Goal: Task Accomplishment & Management: Manage account settings

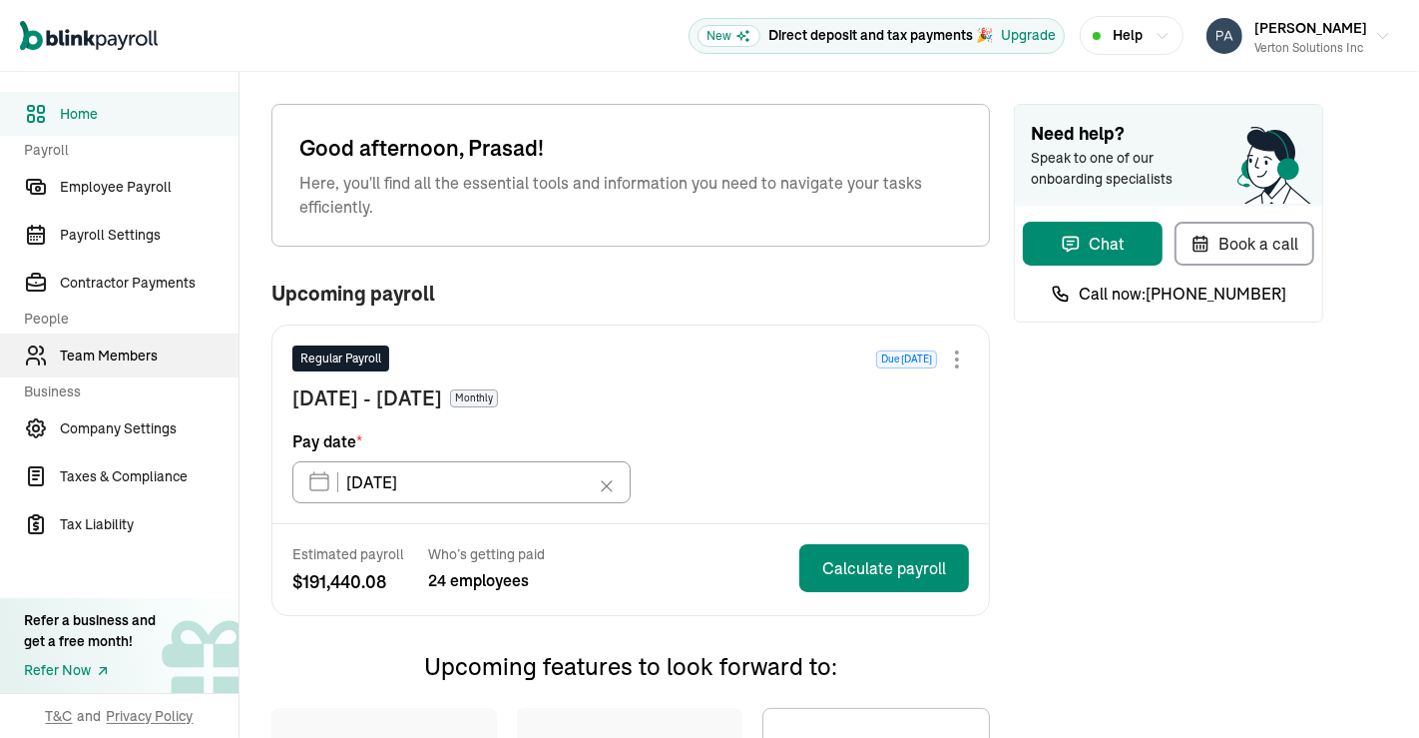
click at [102, 337] on link "Team Members" at bounding box center [119, 355] width 239 height 44
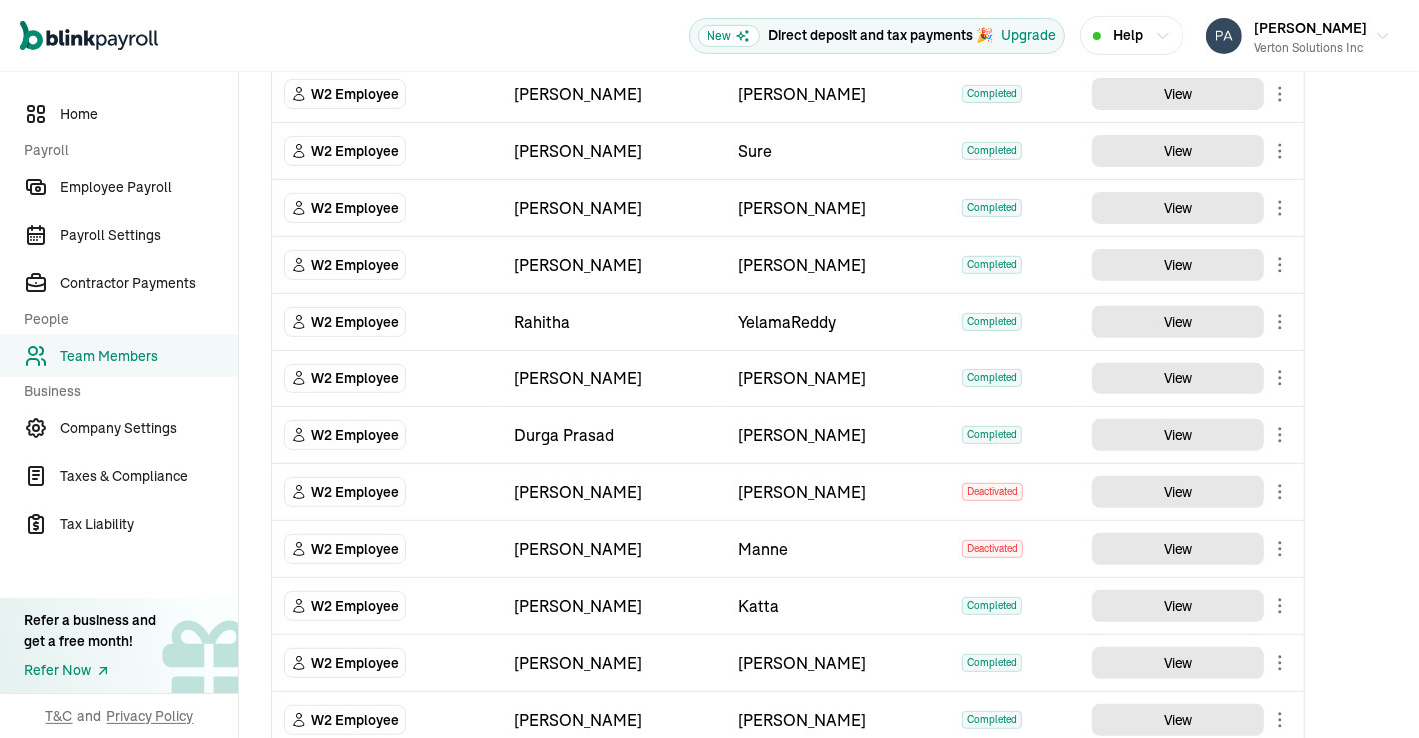
scroll to position [951, 0]
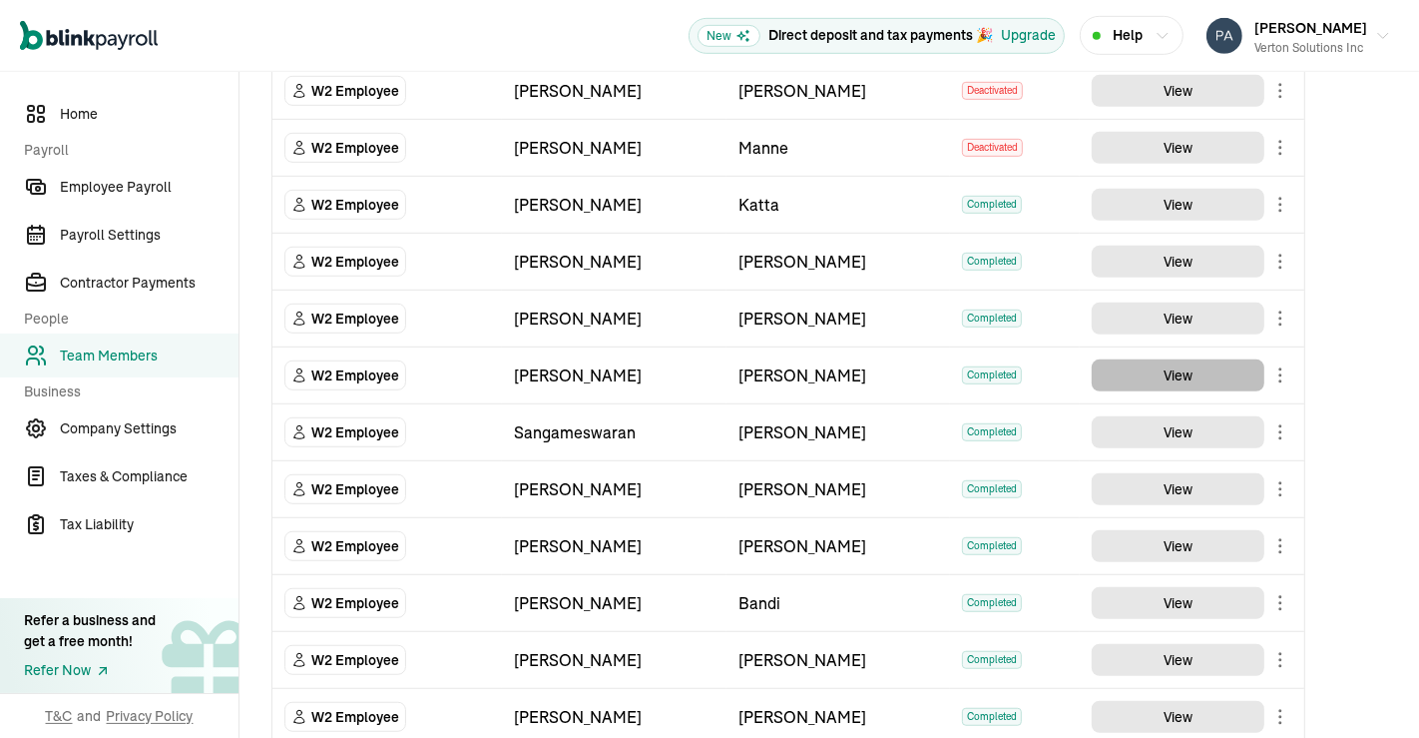
click at [1171, 359] on button "View" at bounding box center [1178, 375] width 173 height 32
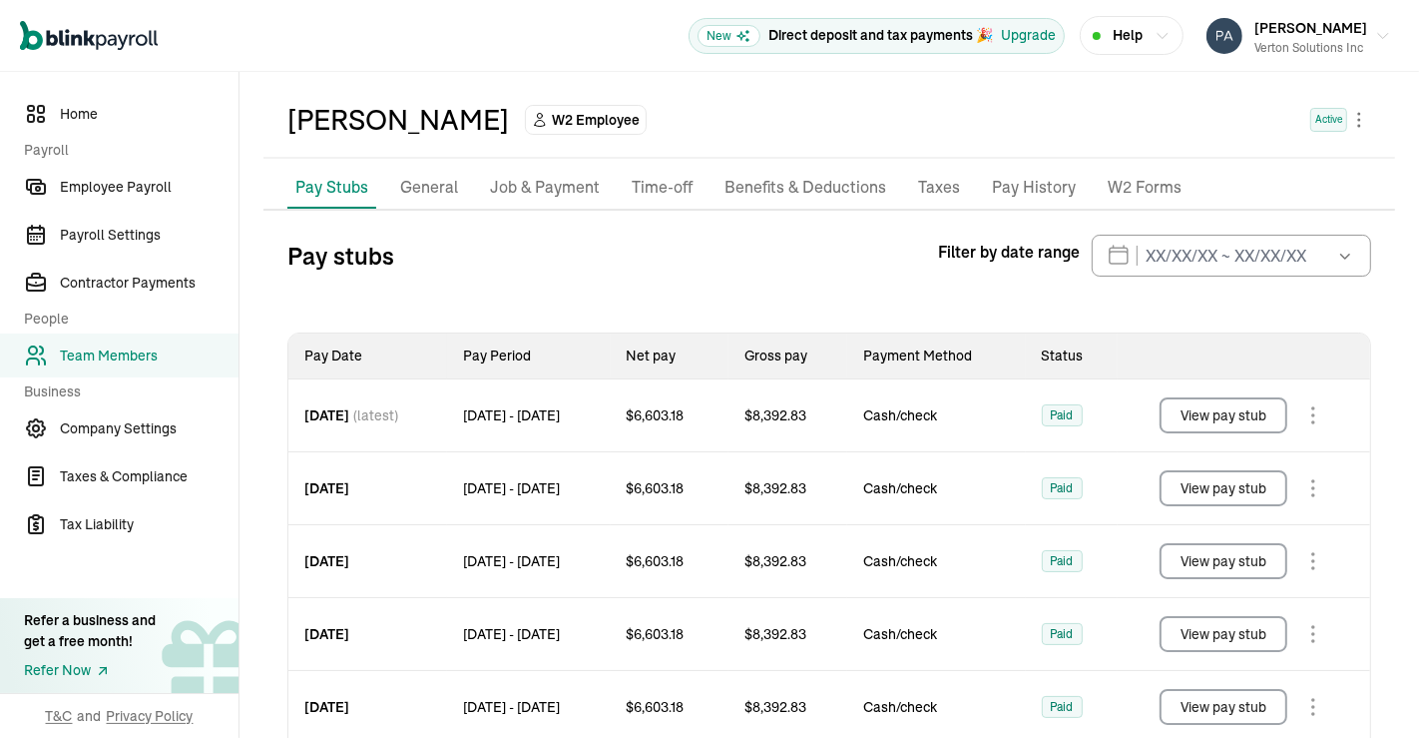
scroll to position [66, 0]
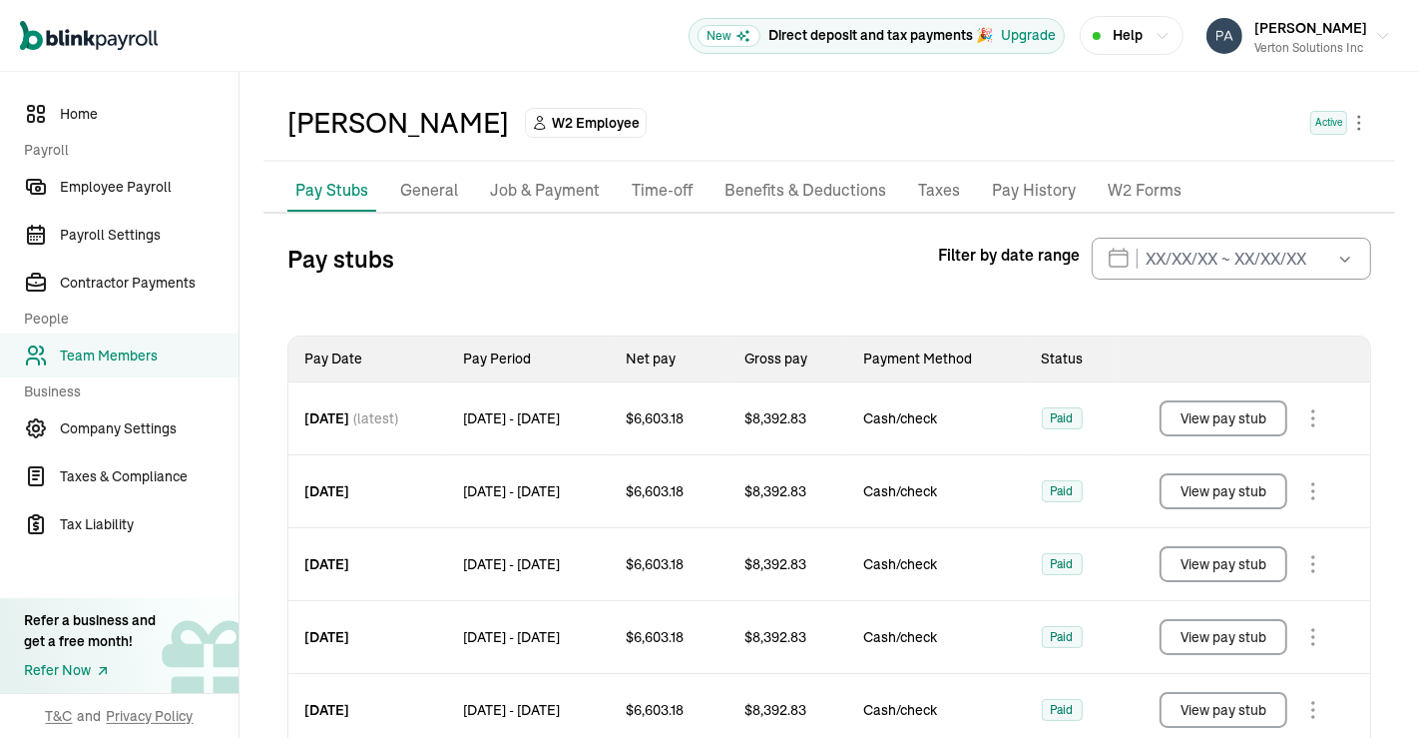
click at [1209, 417] on button "View pay stub" at bounding box center [1224, 418] width 128 height 36
click at [88, 114] on span "Home" at bounding box center [149, 114] width 179 height 21
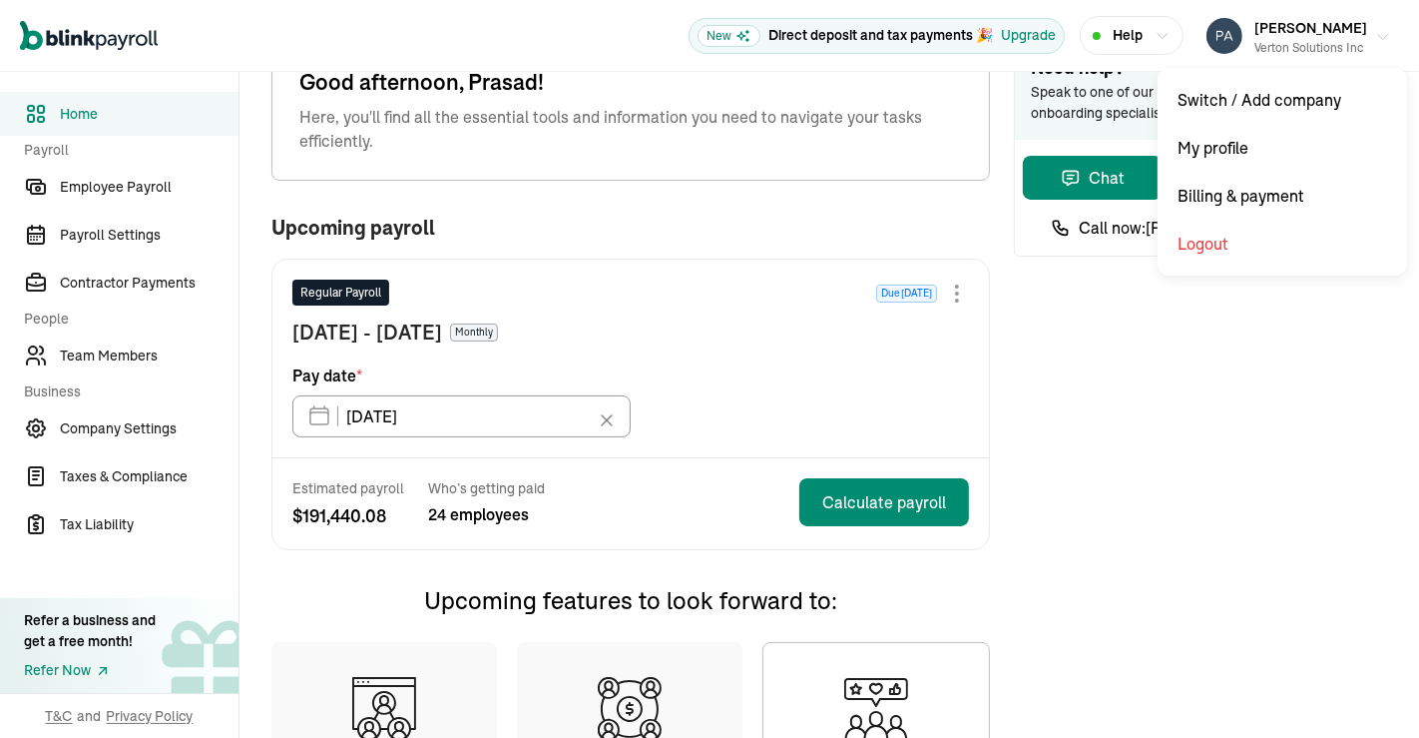
click at [1375, 43] on icon "button" at bounding box center [1383, 37] width 16 height 16
click at [1356, 29] on button "Prasad Rao Verton Solutions Inc" at bounding box center [1299, 36] width 201 height 50
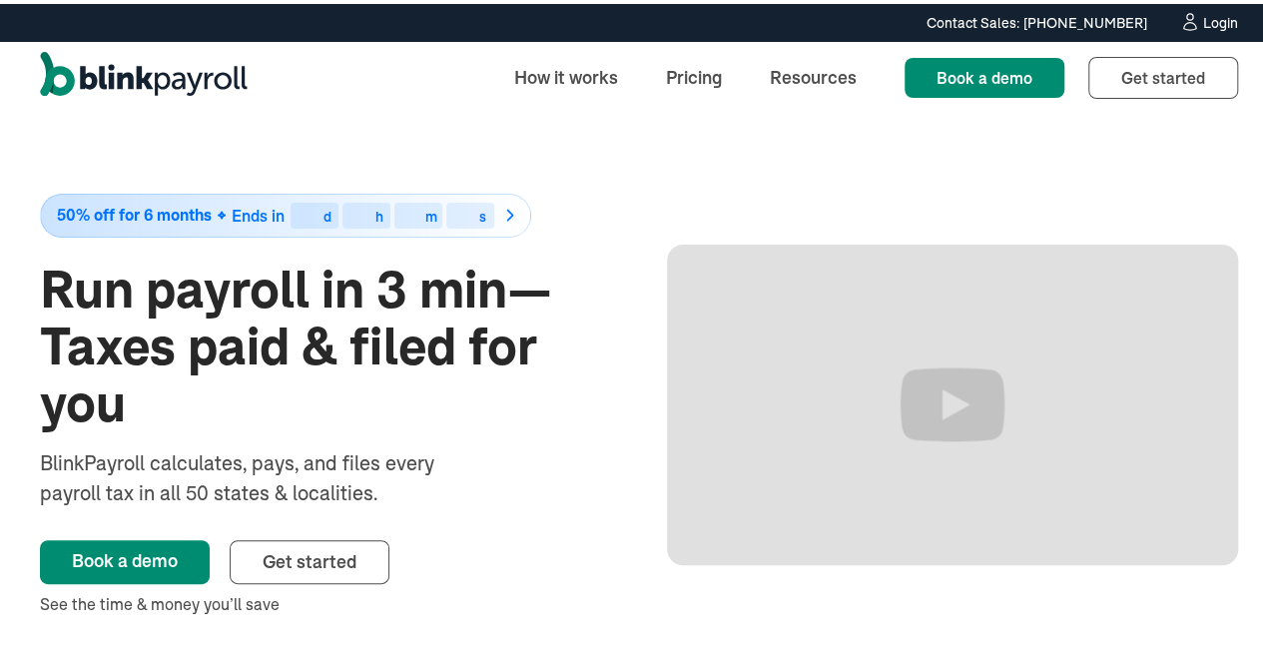
click at [1203, 25] on div "Login" at bounding box center [1220, 19] width 35 height 14
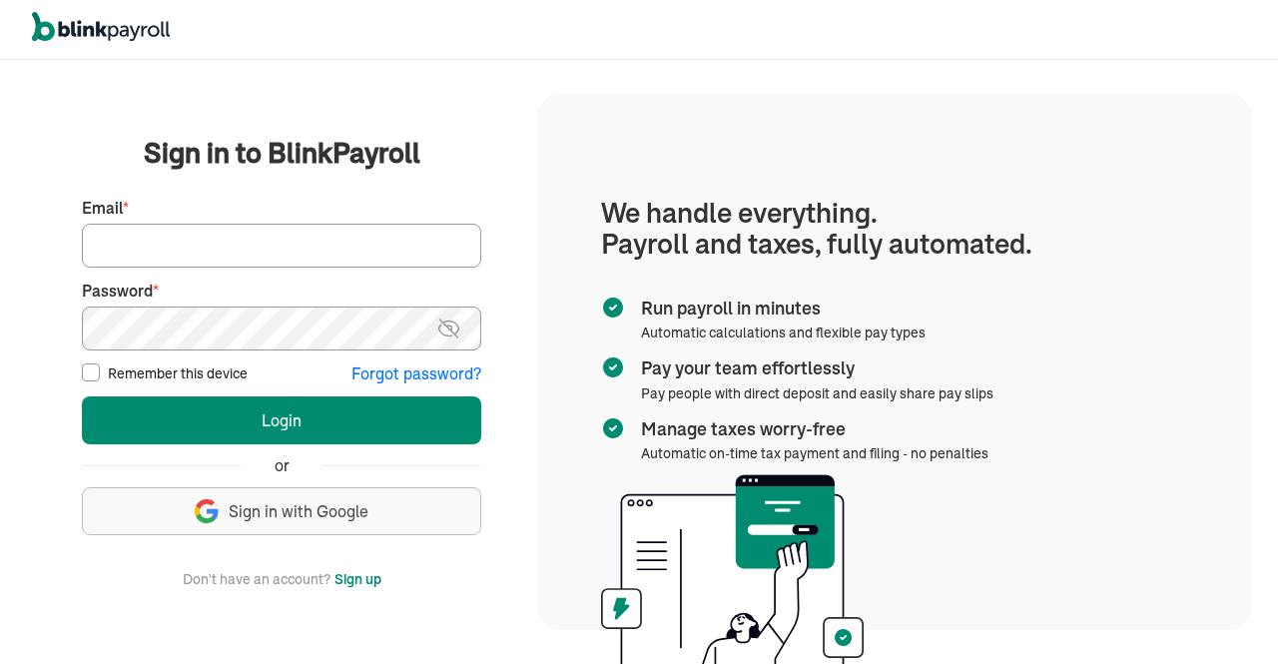
click at [265, 247] on input "Email *" at bounding box center [281, 246] width 399 height 44
type input "info@techdatumsolutions.com"
click at [456, 322] on img at bounding box center [448, 328] width 25 height 24
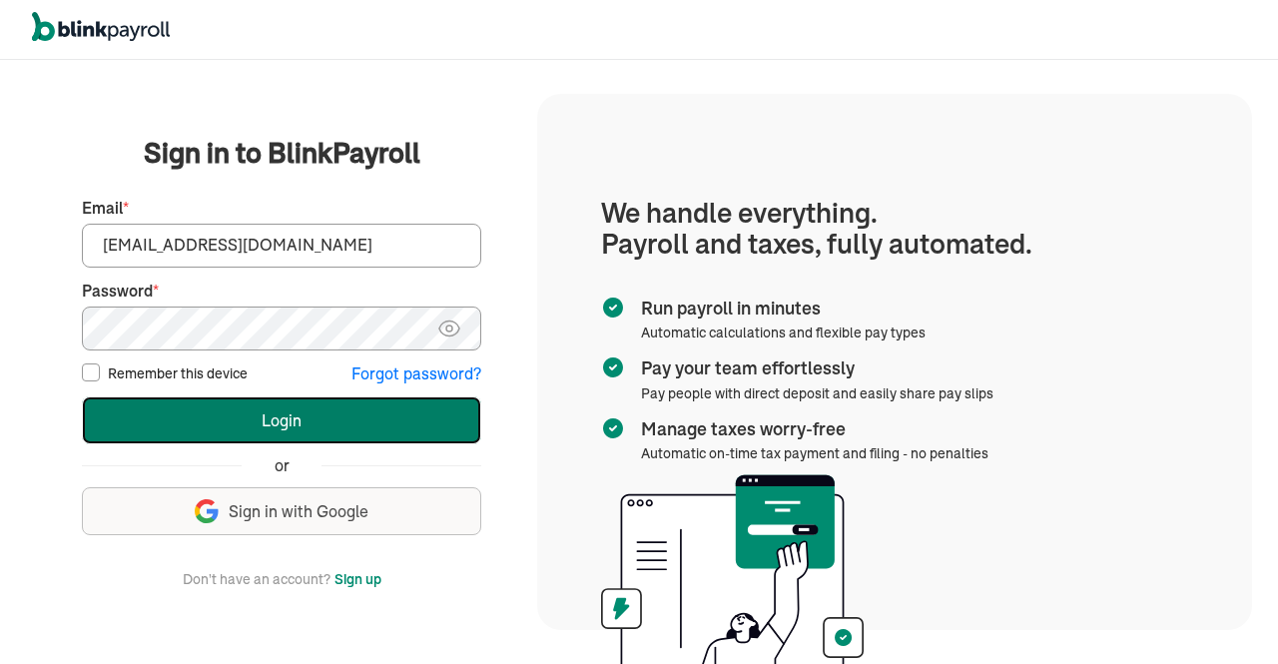
click at [383, 407] on button "Login" at bounding box center [281, 420] width 399 height 48
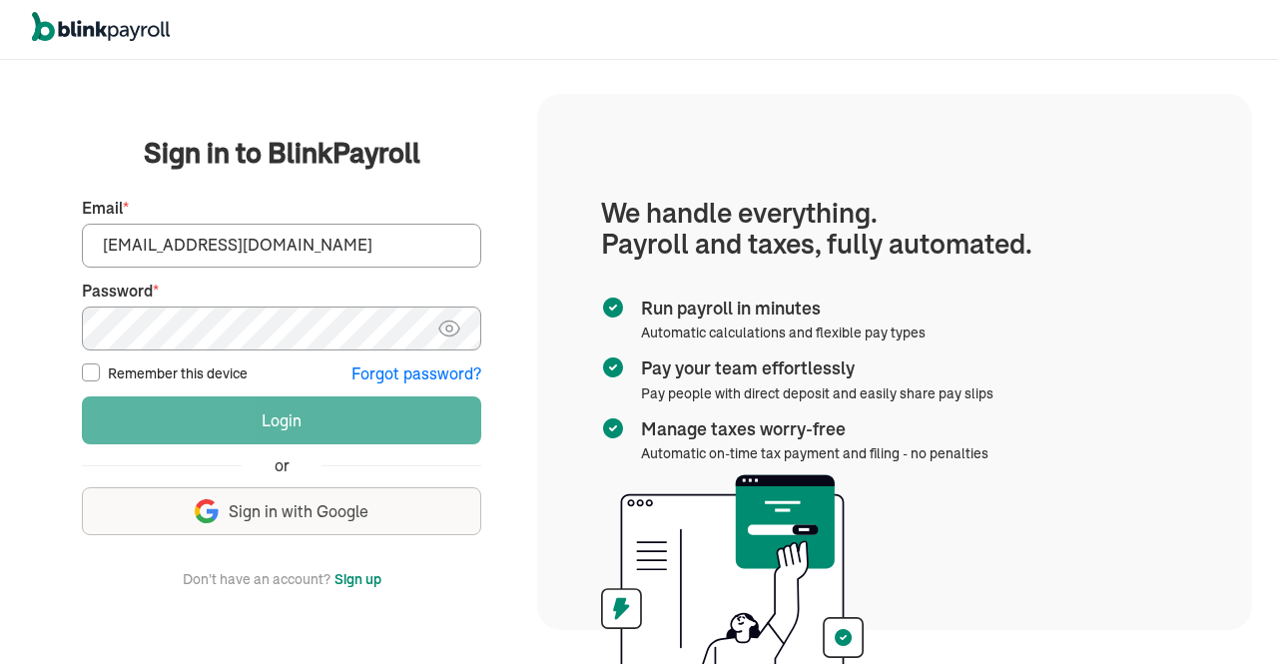
click at [93, 364] on input "Remember this device" at bounding box center [91, 372] width 18 height 18
checkbox input "true"
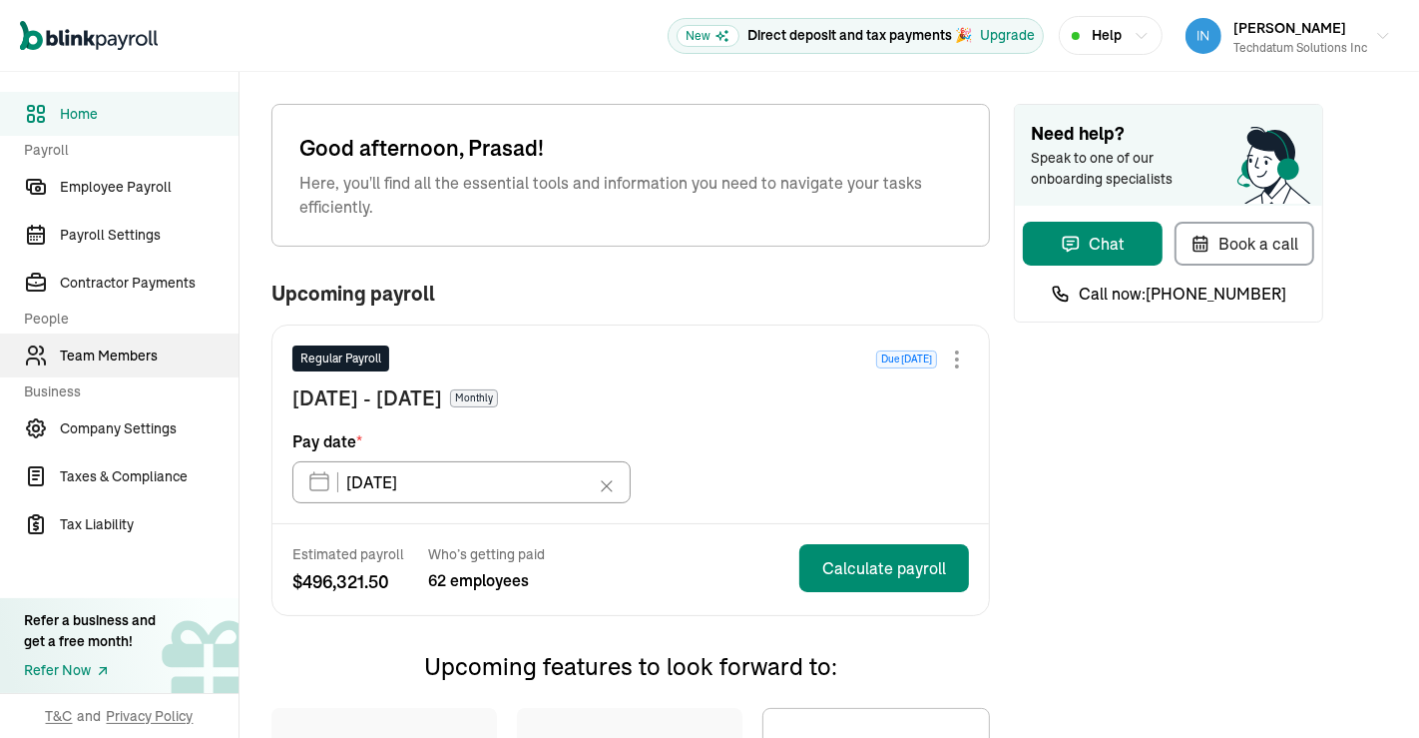
click at [134, 356] on span "Team Members" at bounding box center [149, 355] width 179 height 21
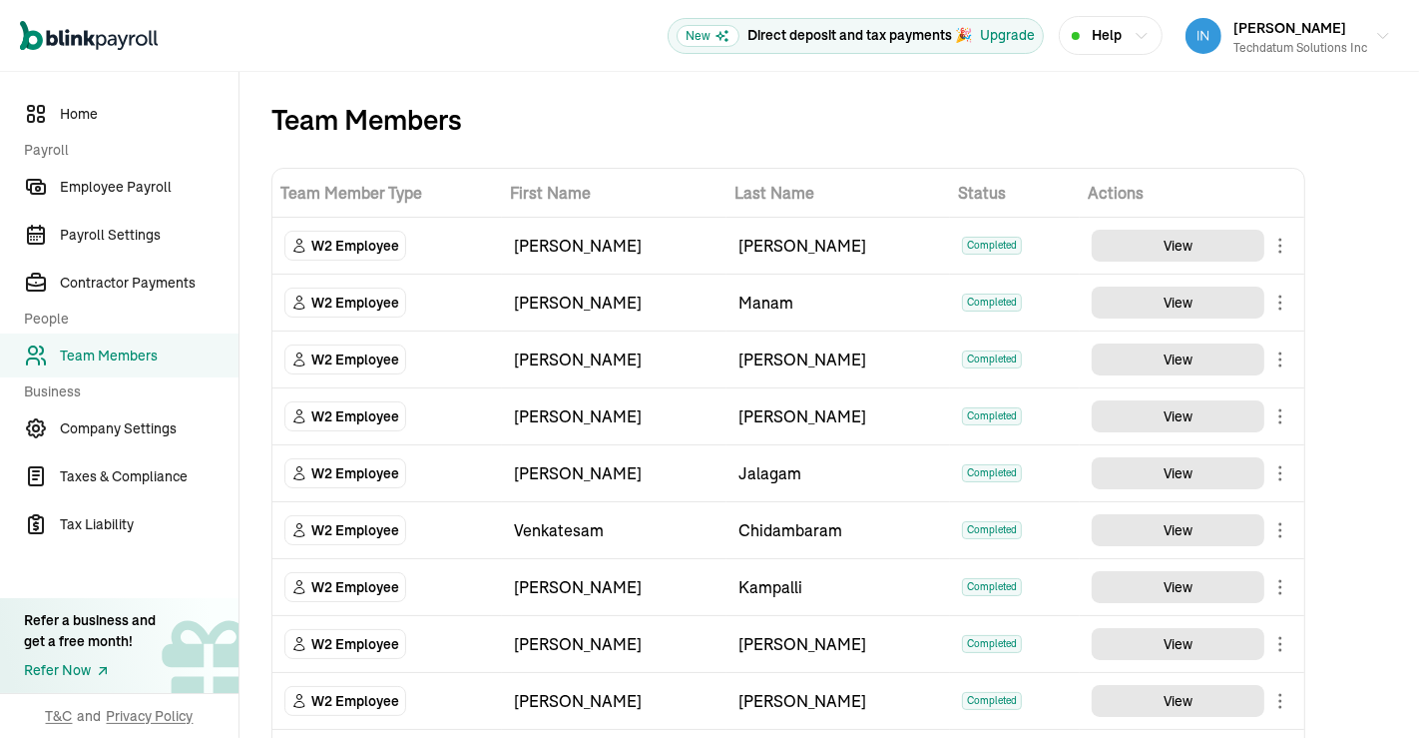
scroll to position [2536, 0]
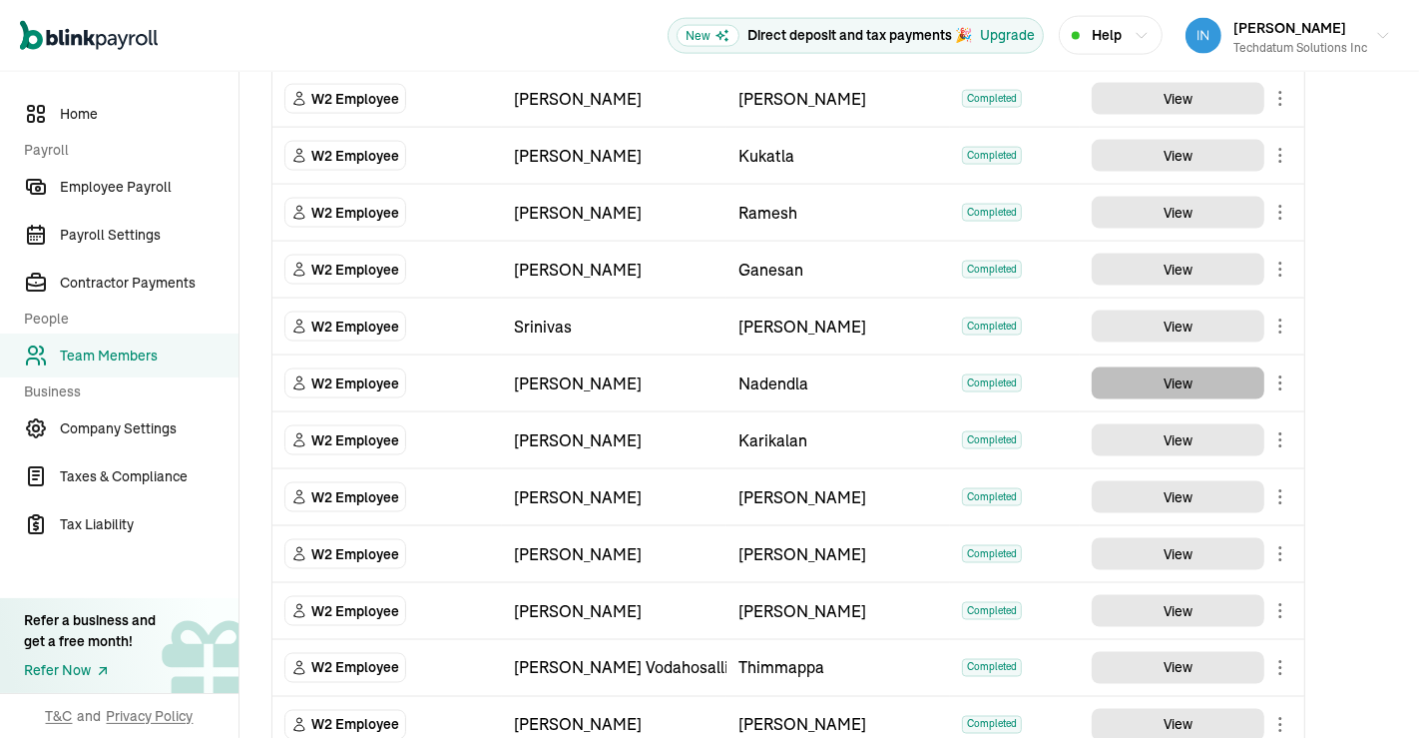
click at [1256, 367] on button "View" at bounding box center [1178, 383] width 173 height 32
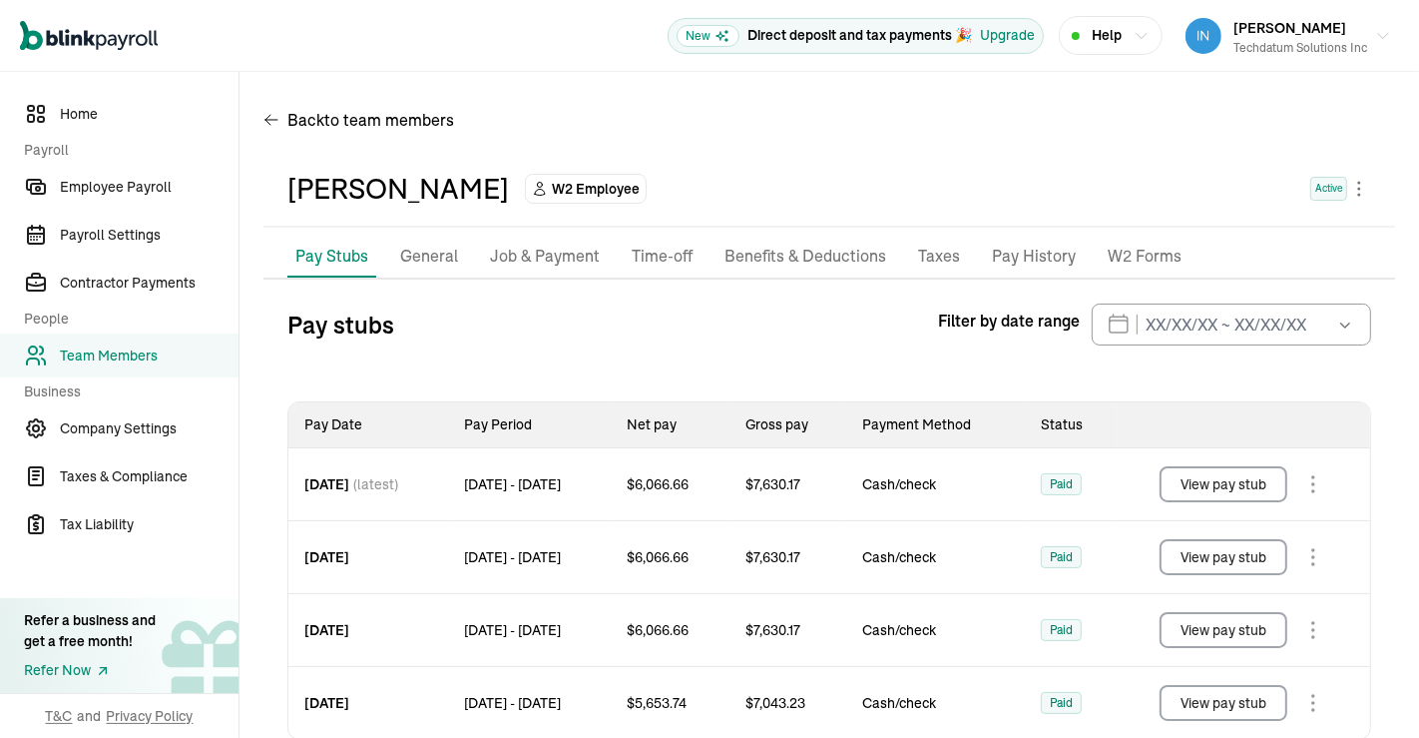
scroll to position [42, 0]
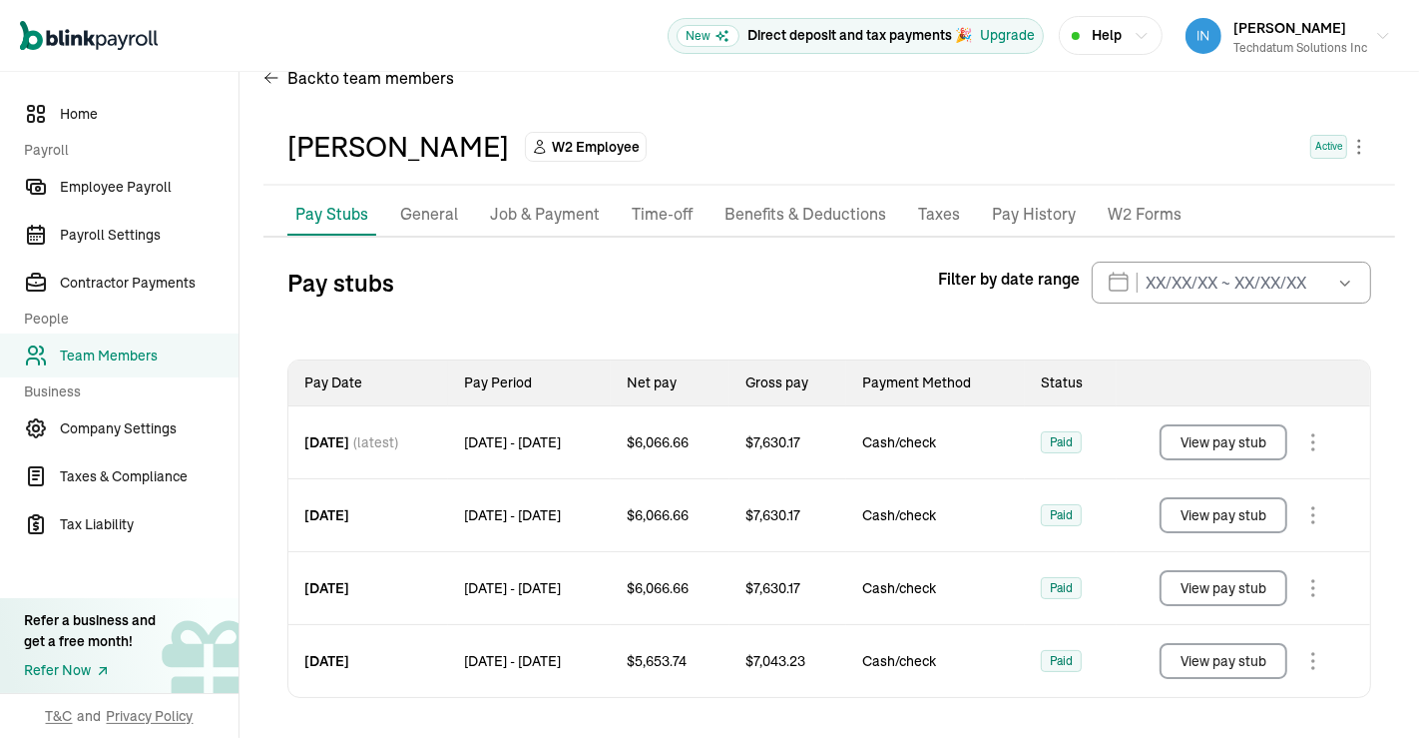
click at [1192, 659] on button "View pay stub" at bounding box center [1224, 661] width 128 height 36
click at [1221, 591] on button "View pay stub" at bounding box center [1224, 588] width 128 height 36
click at [1243, 511] on button "View pay stub" at bounding box center [1224, 515] width 128 height 36
click at [1229, 444] on button "View pay stub" at bounding box center [1224, 442] width 128 height 36
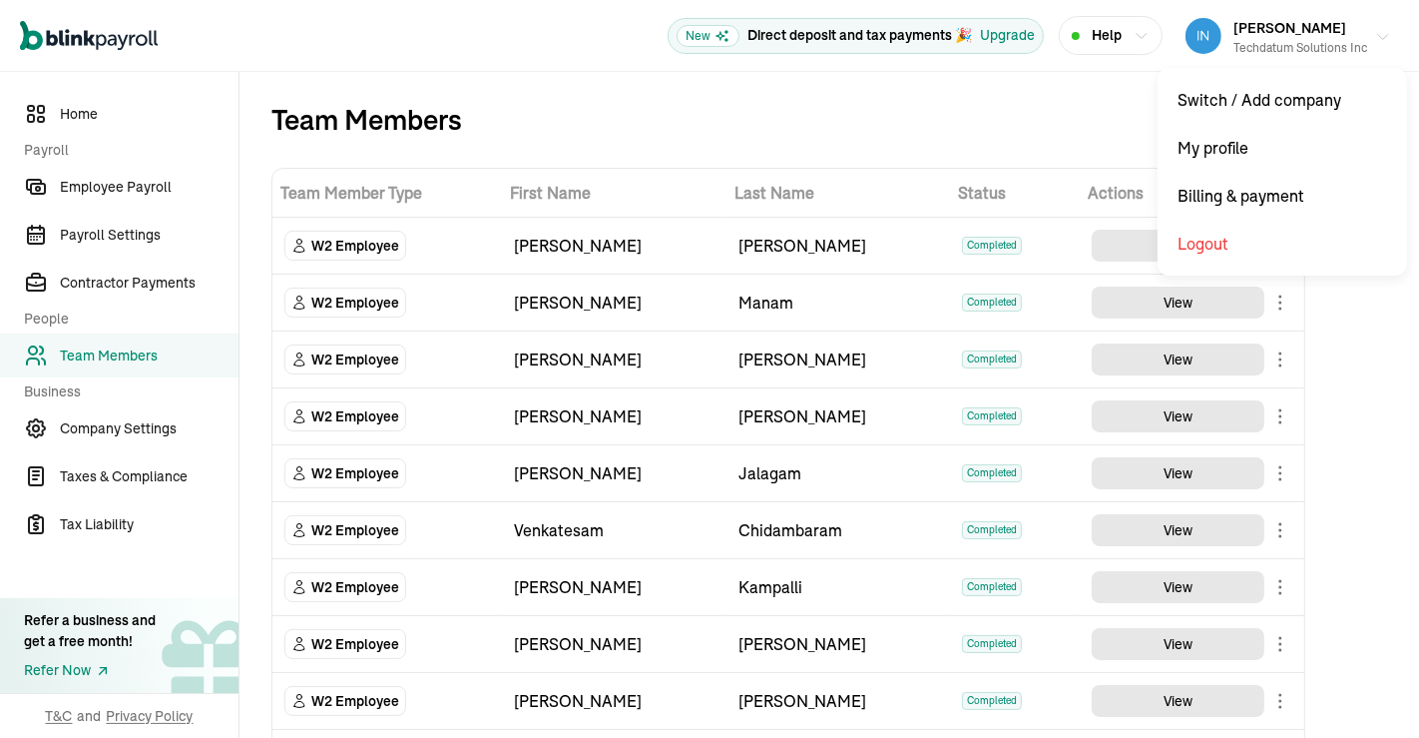
click at [1378, 34] on icon "button" at bounding box center [1383, 36] width 10 height 5
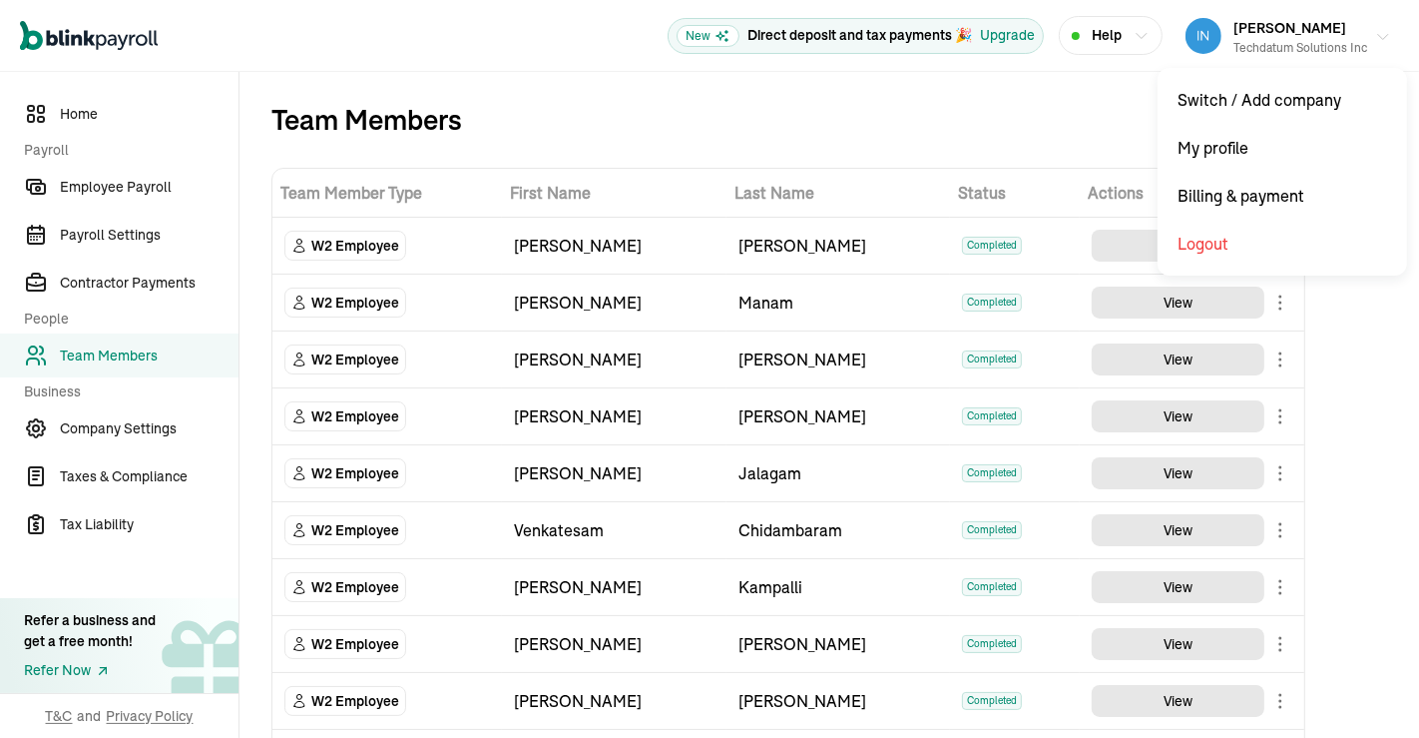
click at [1378, 34] on icon "button" at bounding box center [1383, 36] width 10 height 5
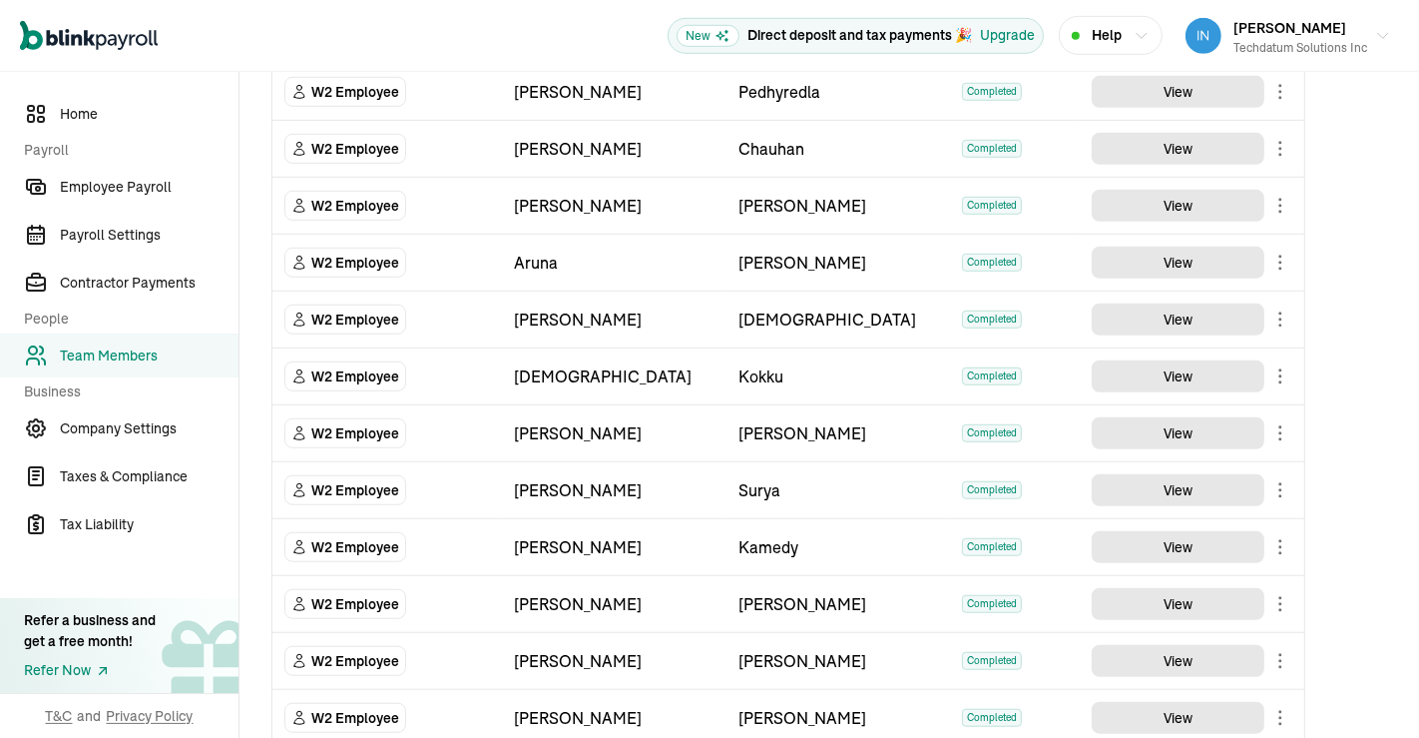
scroll to position [2140, 0]
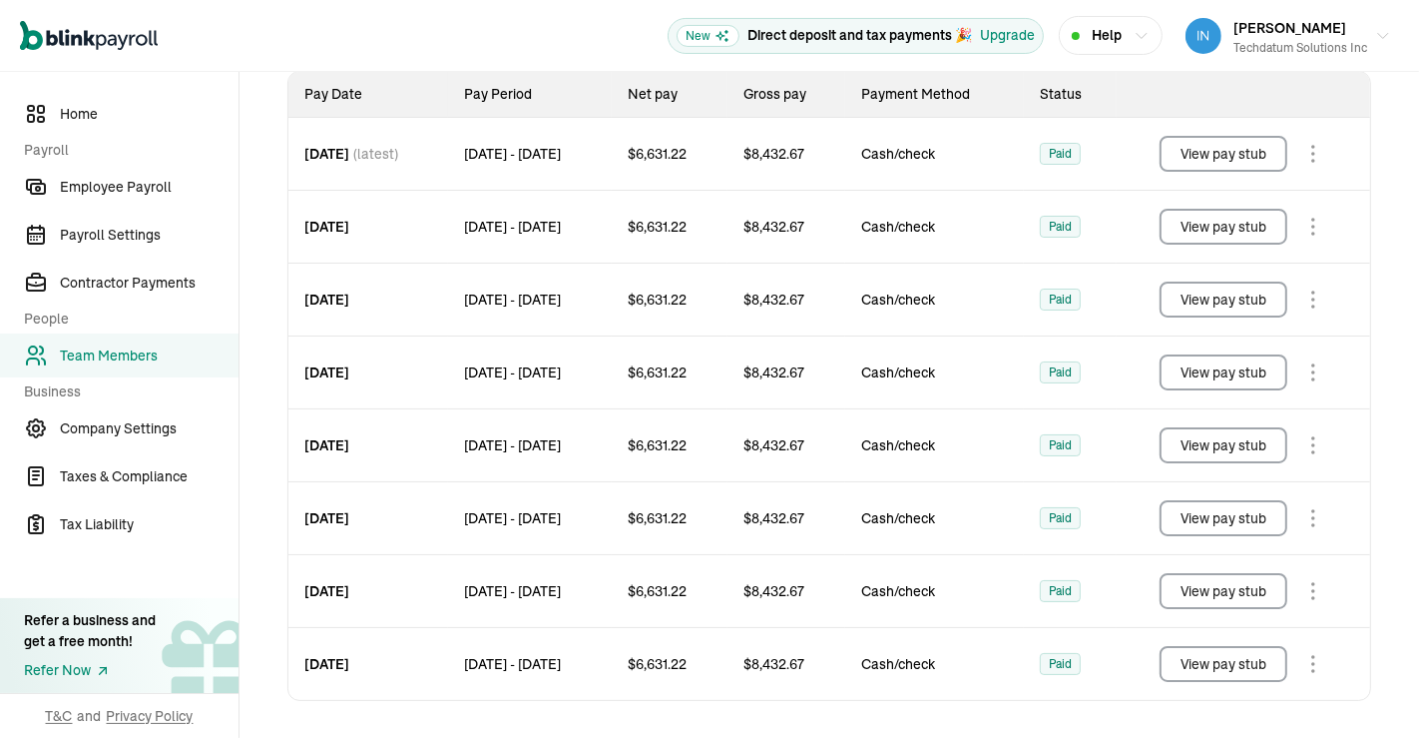
scroll to position [331, 0]
click at [1220, 156] on button "View pay stub" at bounding box center [1224, 153] width 128 height 36
click at [1232, 230] on button "View pay stub" at bounding box center [1224, 226] width 128 height 36
click at [1201, 304] on button "View pay stub" at bounding box center [1224, 298] width 128 height 36
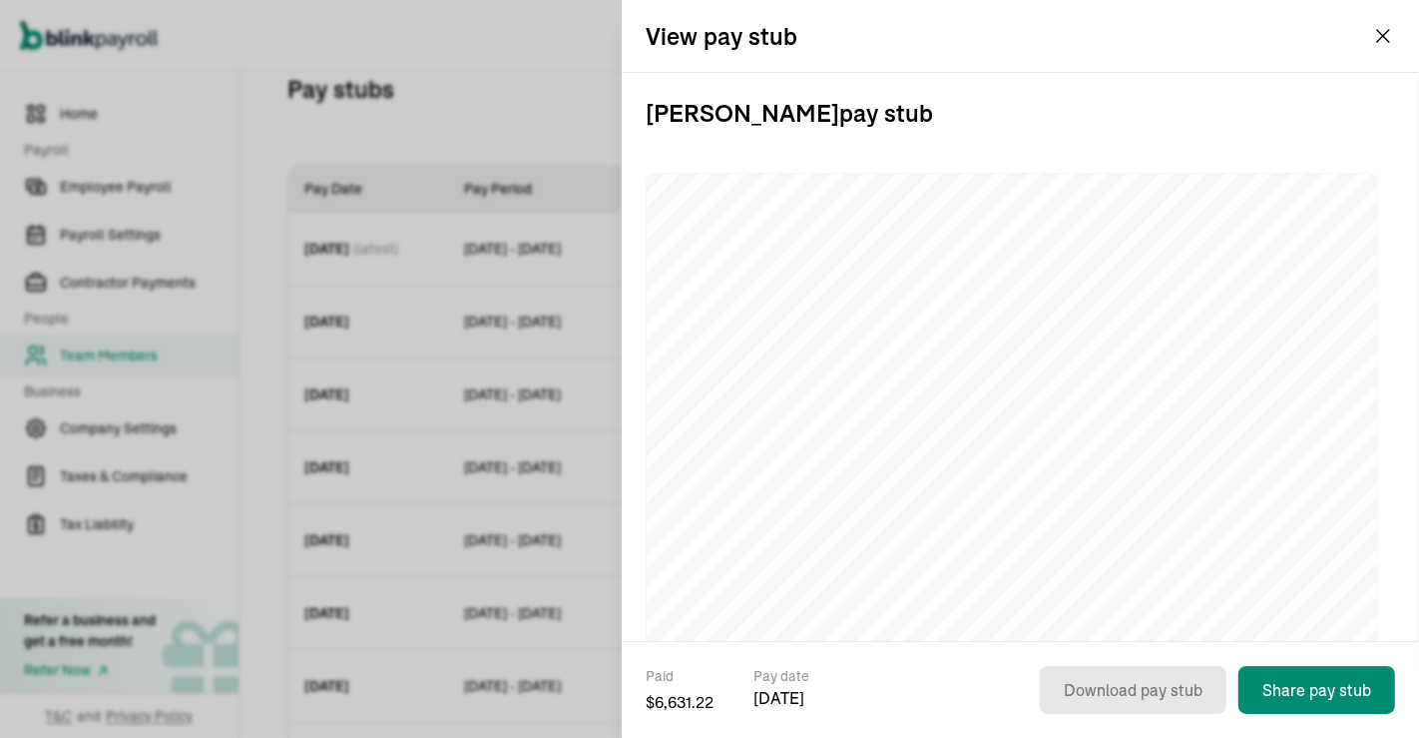
scroll to position [235, 0]
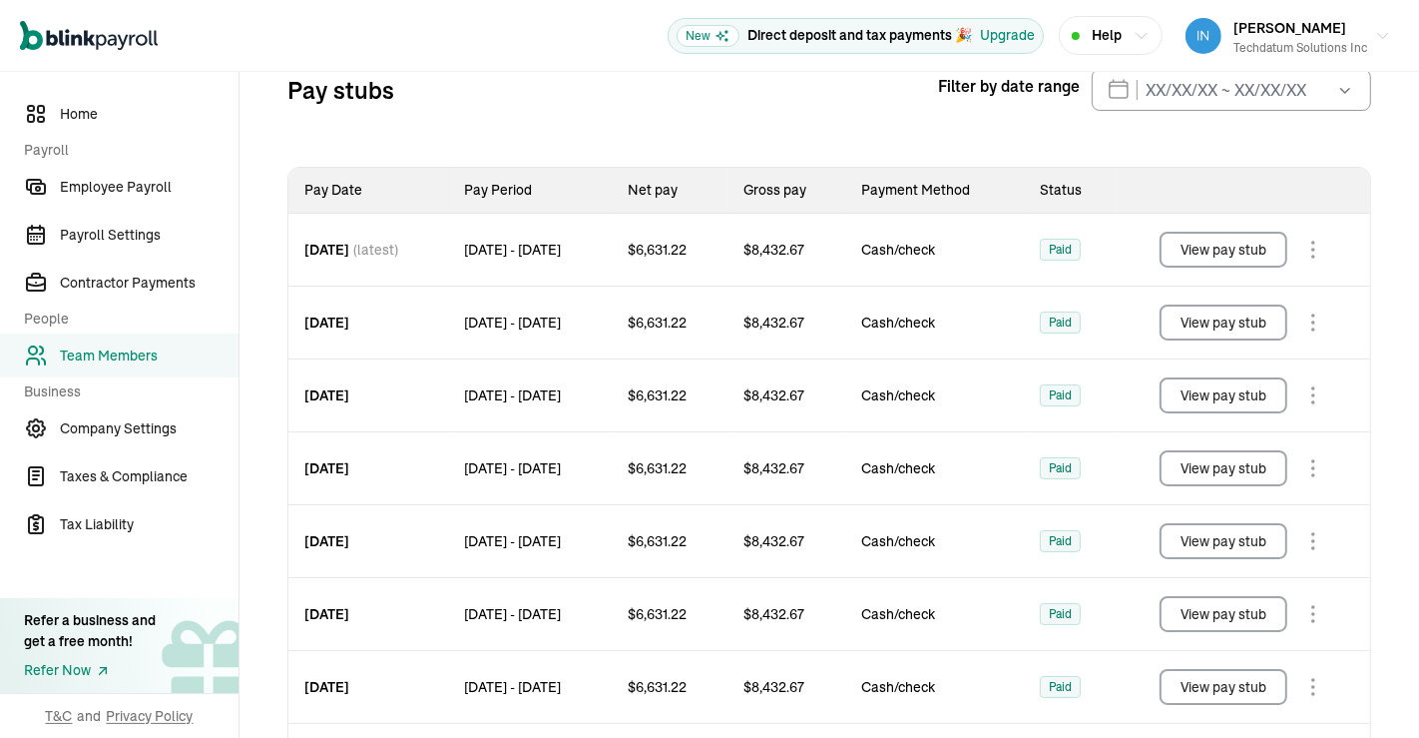
click at [723, 148] on div "Pay stubs Filter by date range Sep 2025 Mon Tue Wed Thu Fri Sat Sun 25 26 27 28…" at bounding box center [829, 433] width 1084 height 728
click at [72, 94] on link "Home" at bounding box center [119, 114] width 239 height 44
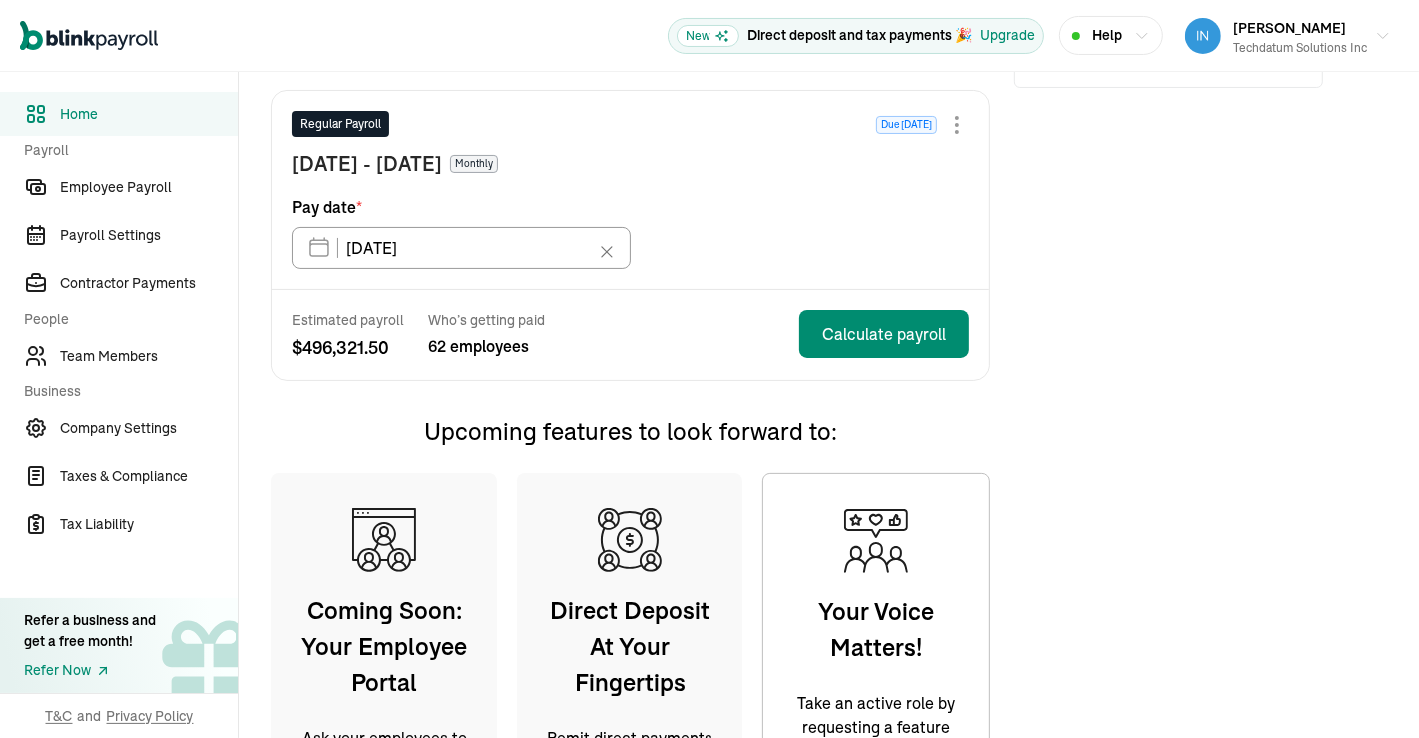
click at [1090, 122] on div "Need help? Speak to one of our onboarding specialists Chat Book a call Call now…" at bounding box center [1168, 390] width 309 height 1043
click at [105, 124] on span "Home" at bounding box center [149, 114] width 179 height 21
click at [386, 80] on div "Upcoming payroll" at bounding box center [630, 67] width 719 height 46
click at [185, 613] on icon "Sidebar" at bounding box center [198, 652] width 91 height 91
click at [97, 119] on span "Home" at bounding box center [149, 114] width 179 height 21
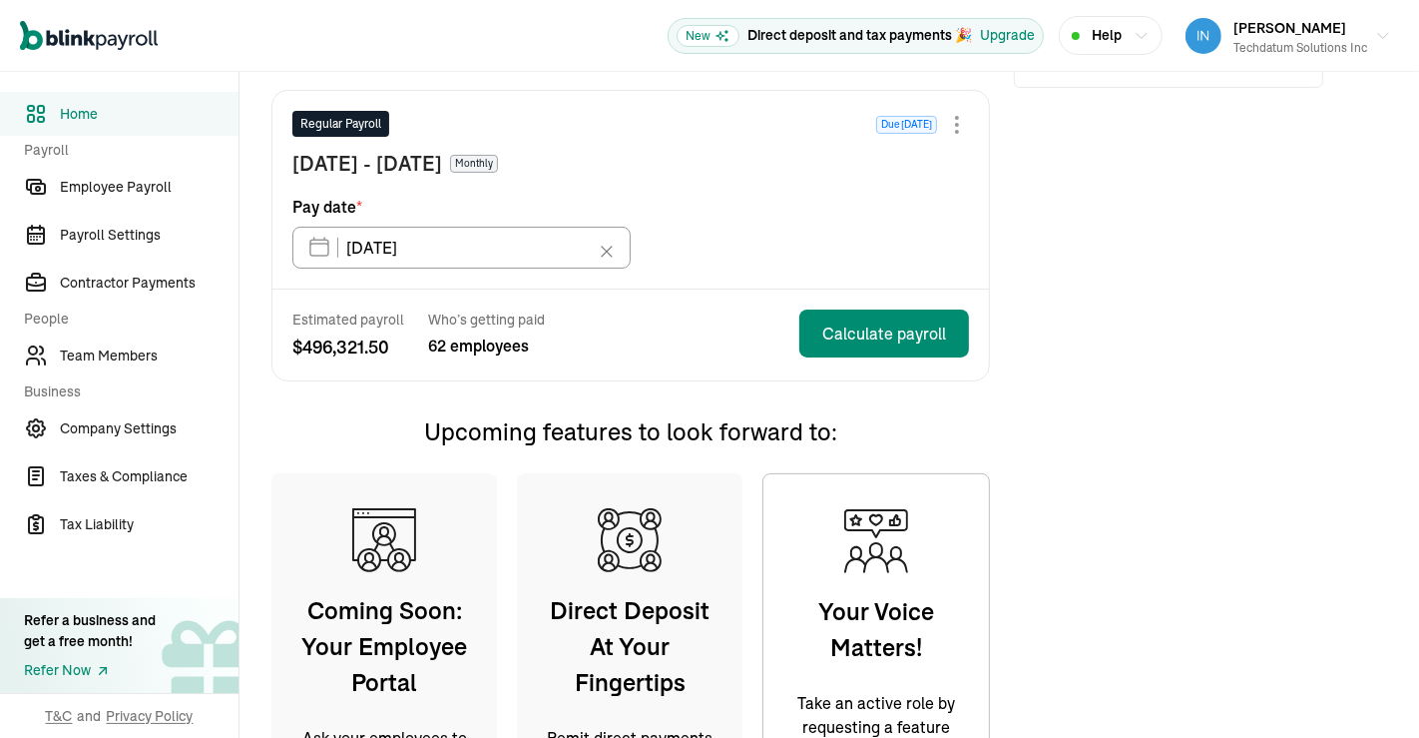
click at [94, 118] on span "Home" at bounding box center [149, 114] width 179 height 21
click at [1368, 47] on button "Prasad Rao Techdatum Solutions Inc" at bounding box center [1289, 36] width 222 height 50
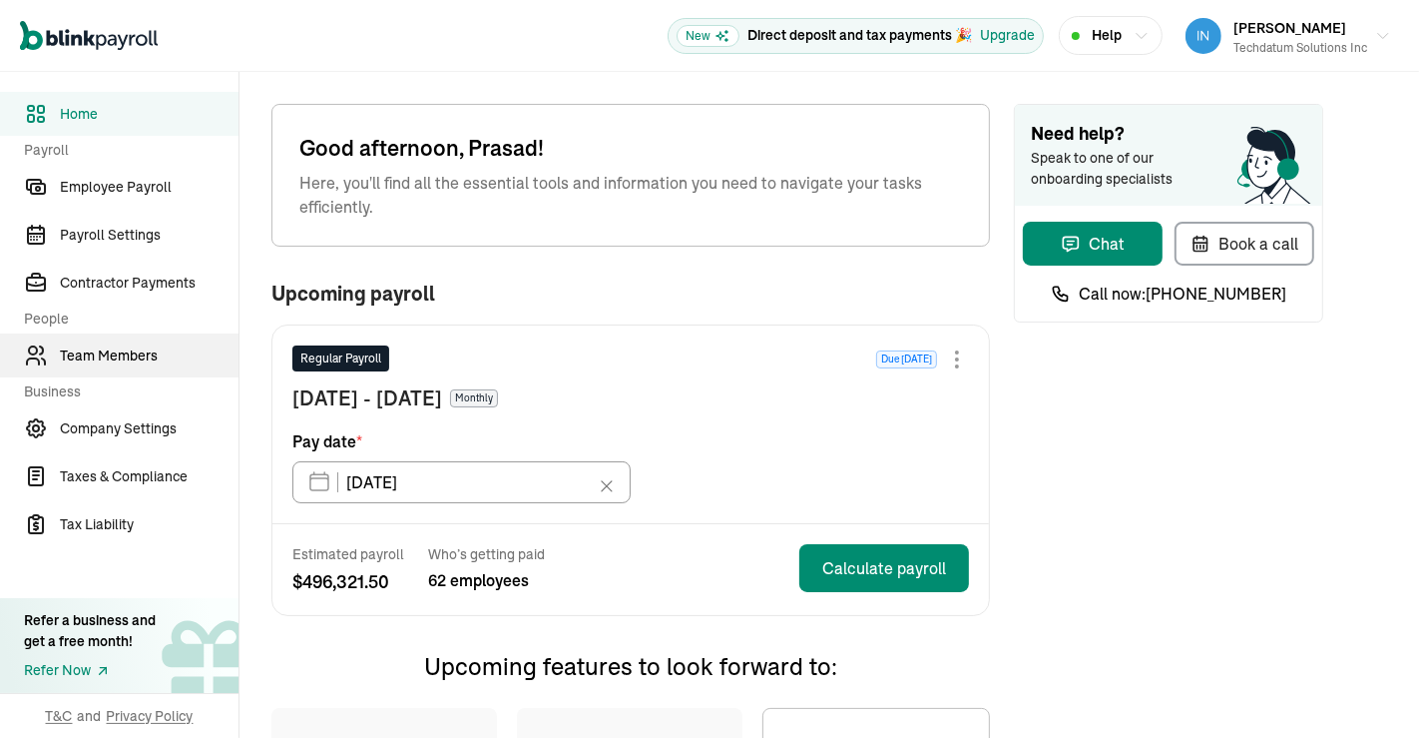
click at [134, 356] on span "Team Members" at bounding box center [149, 355] width 179 height 21
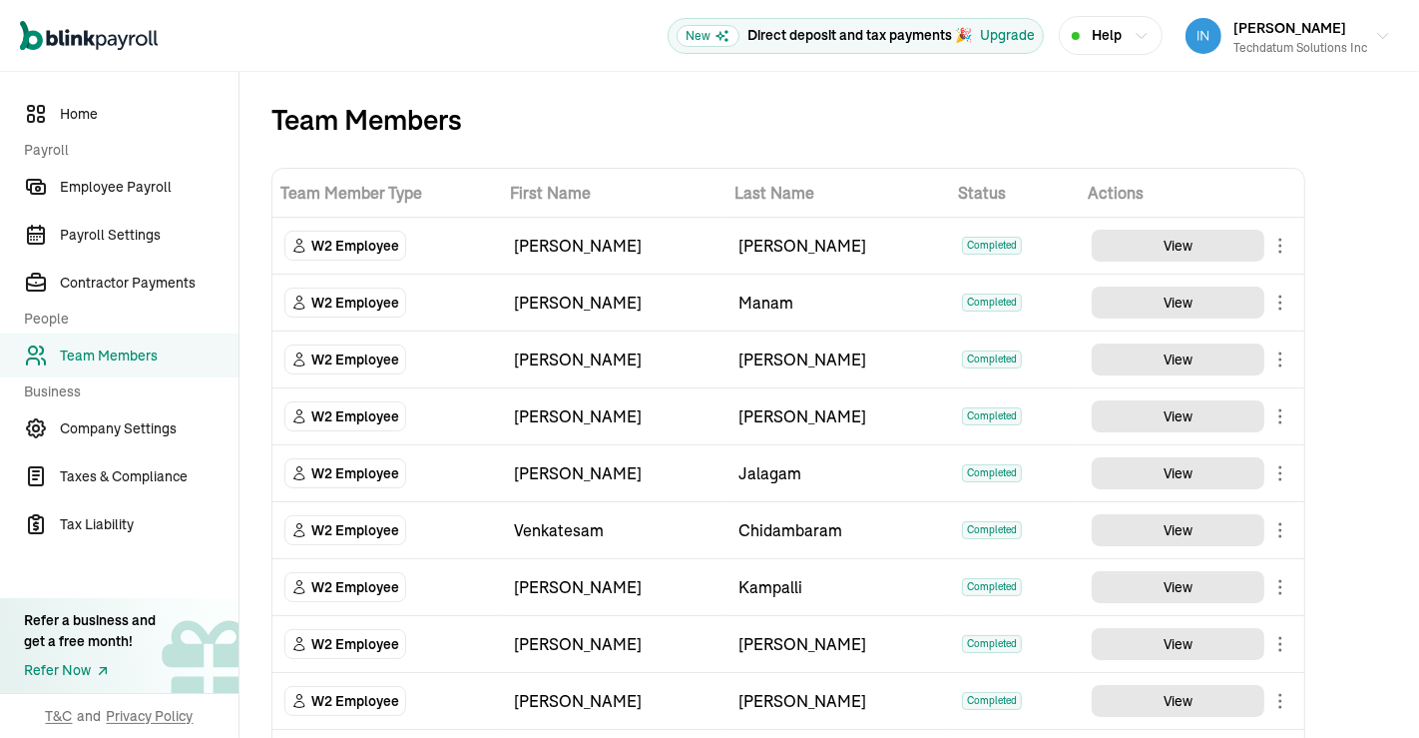
scroll to position [2536, 0]
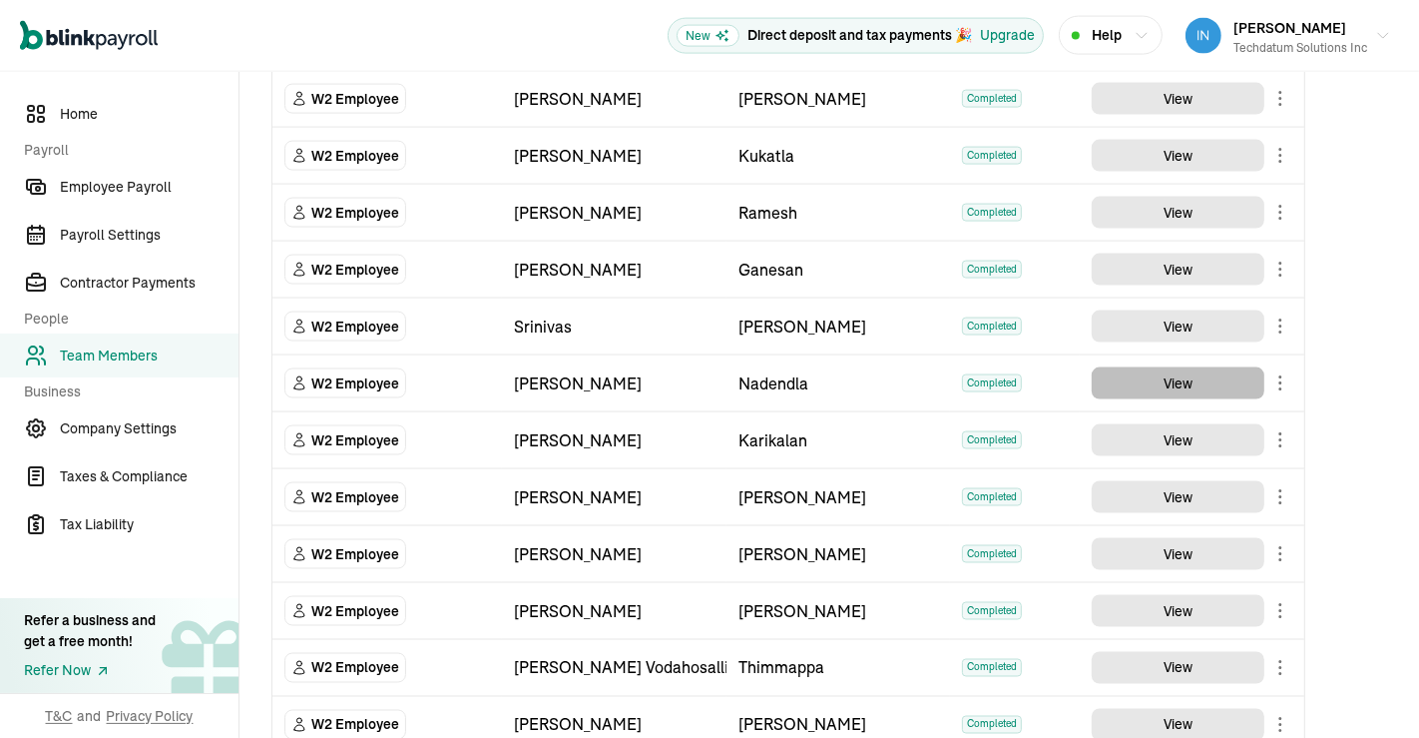
click at [1256, 367] on button "View" at bounding box center [1178, 383] width 173 height 32
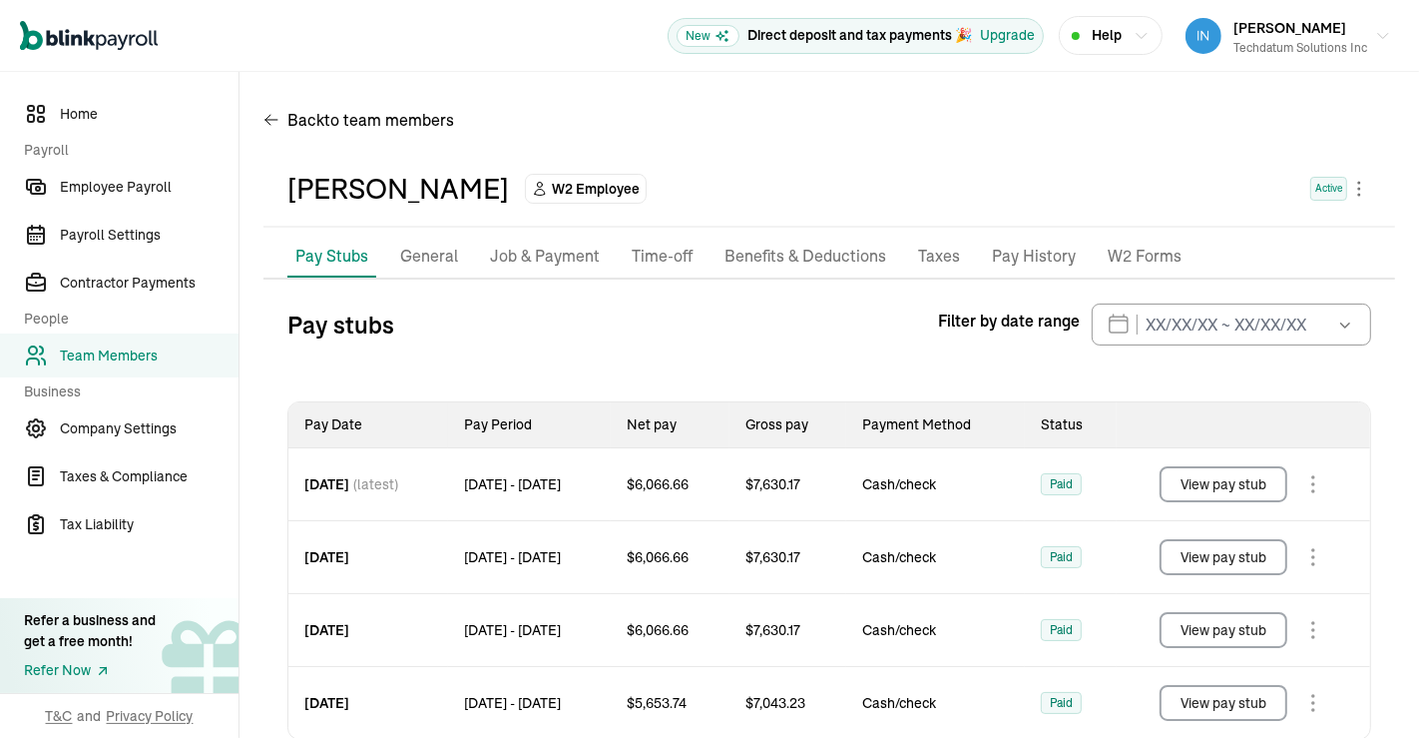
scroll to position [42, 0]
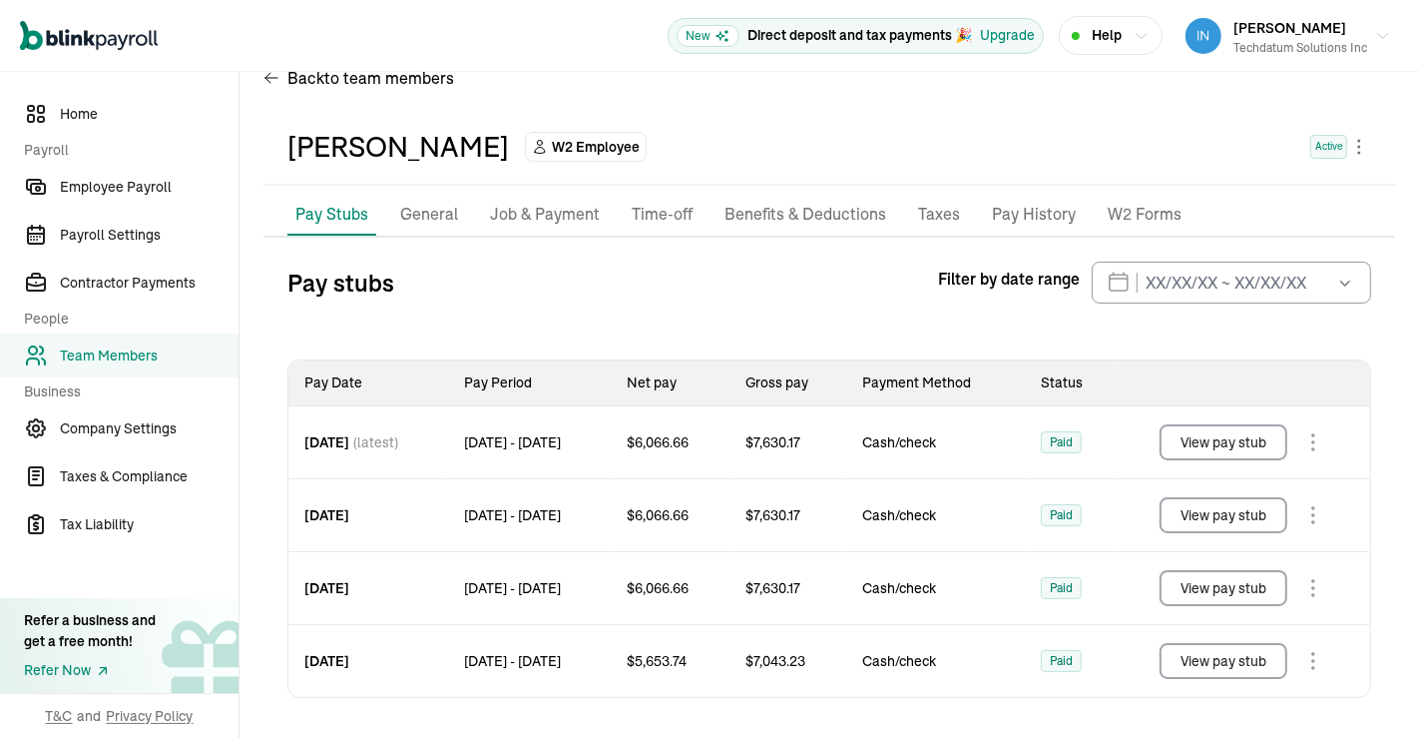
click at [1192, 659] on button "View pay stub" at bounding box center [1224, 661] width 128 height 36
click at [1221, 591] on button "View pay stub" at bounding box center [1224, 588] width 128 height 36
click at [1243, 511] on button "View pay stub" at bounding box center [1224, 515] width 128 height 36
click at [1229, 444] on button "View pay stub" at bounding box center [1224, 442] width 128 height 36
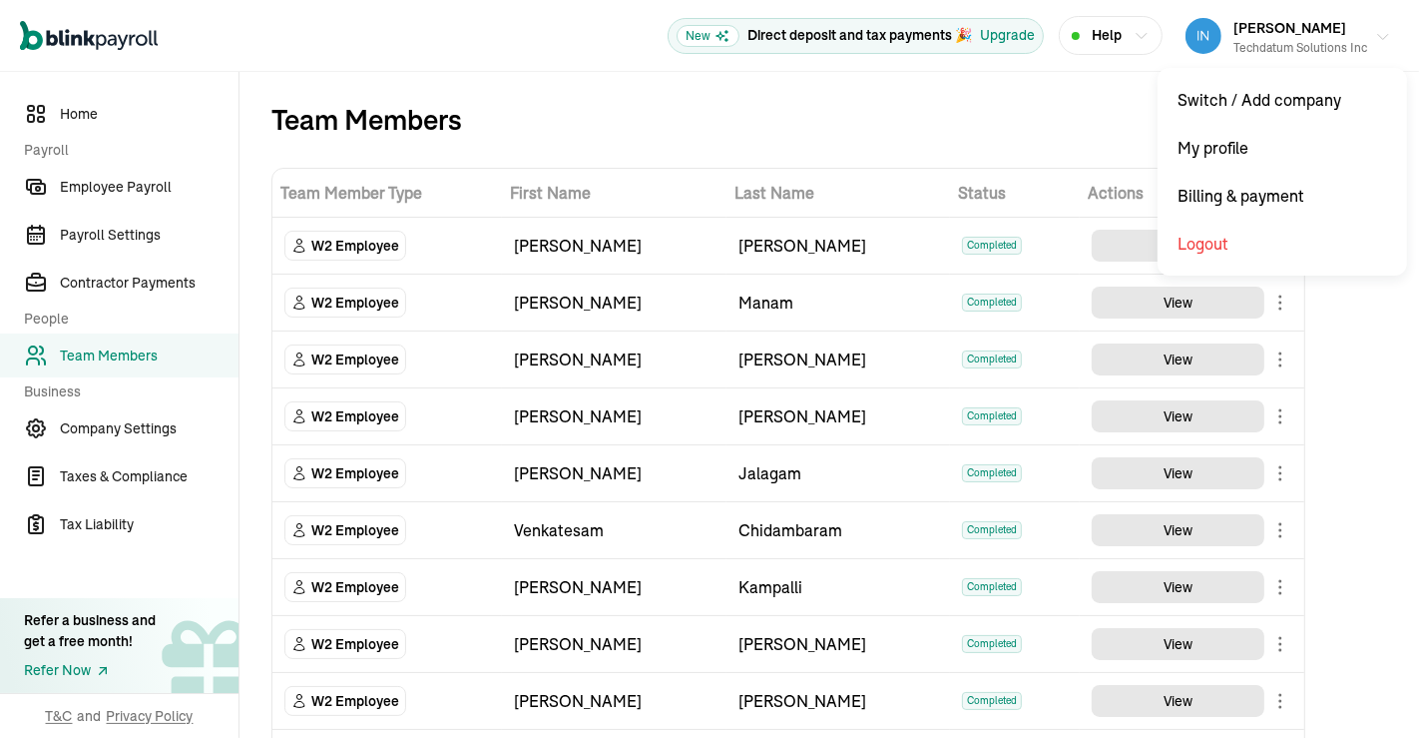
click at [1378, 34] on icon "button" at bounding box center [1383, 36] width 10 height 5
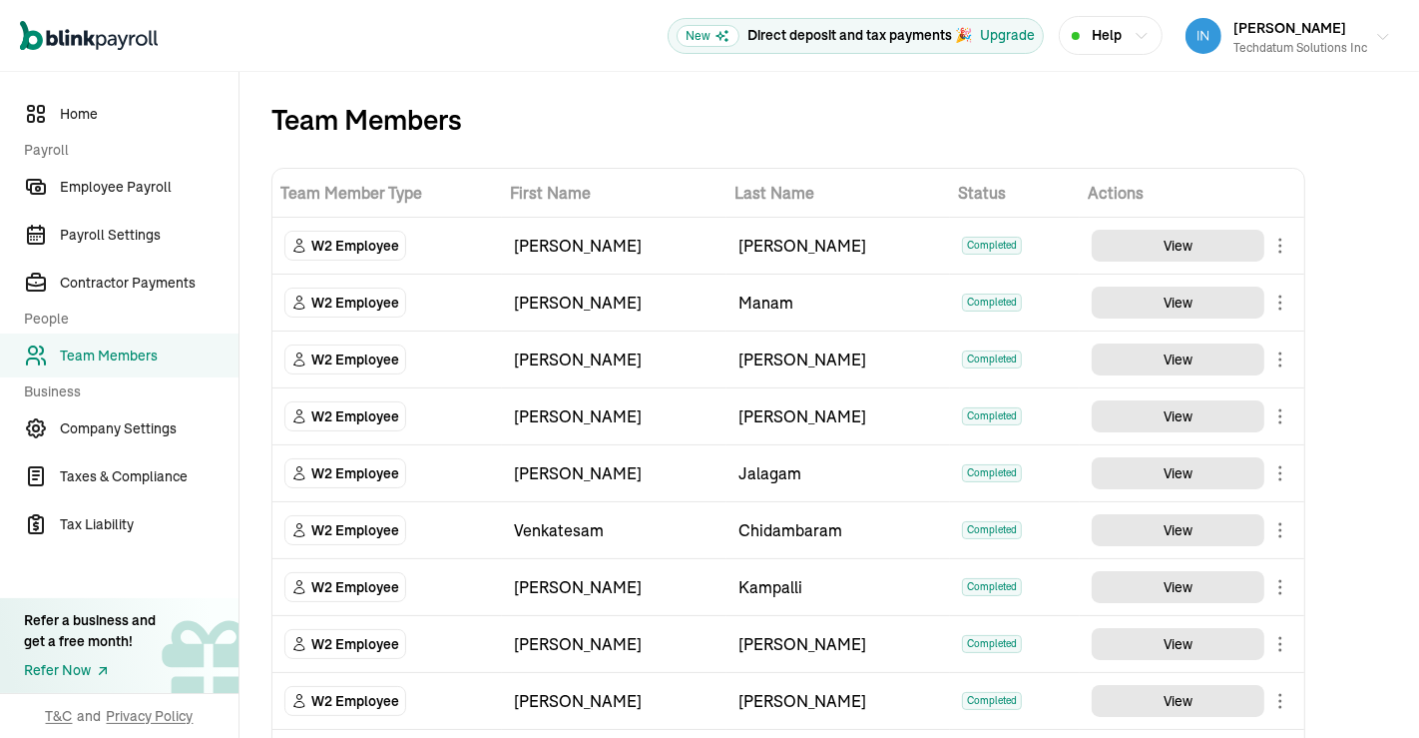
click at [1378, 34] on icon "button" at bounding box center [1383, 36] width 10 height 5
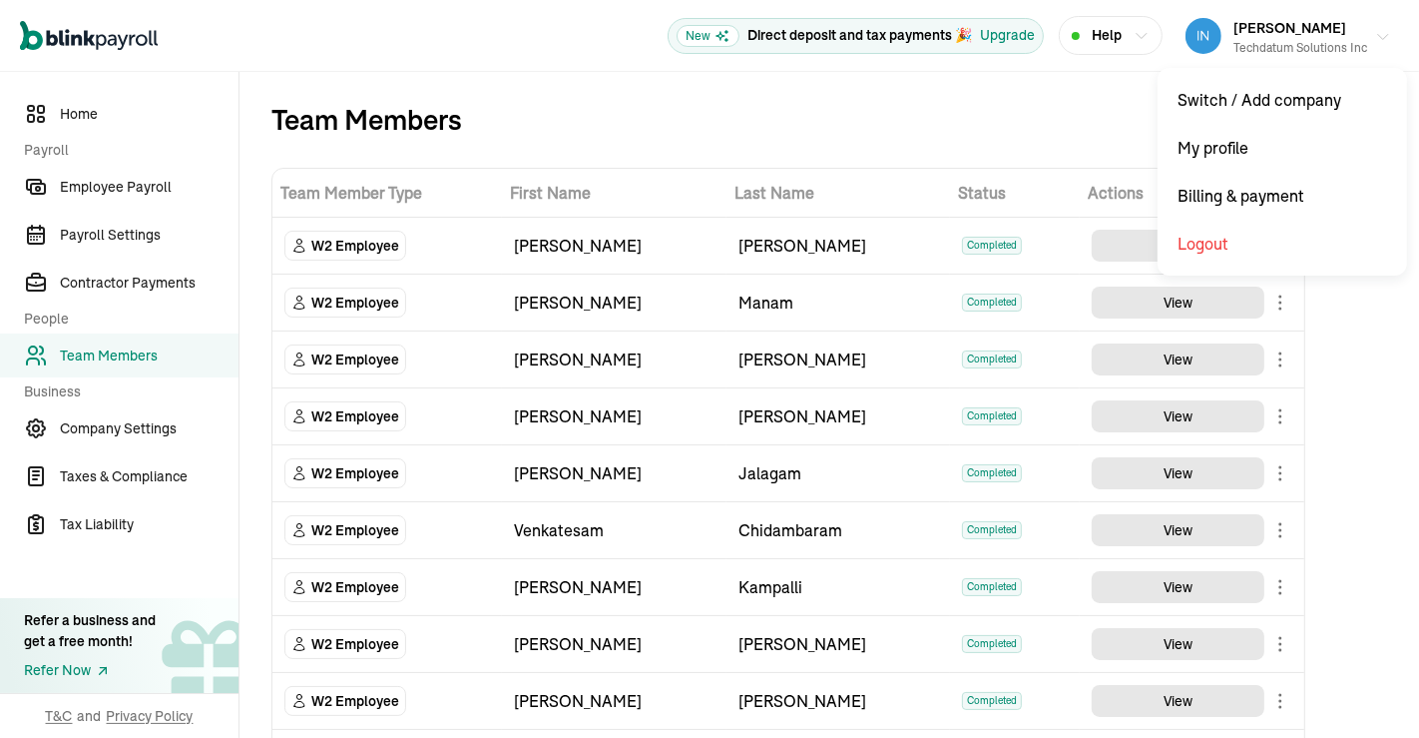
click at [1378, 34] on icon "button" at bounding box center [1383, 36] width 10 height 5
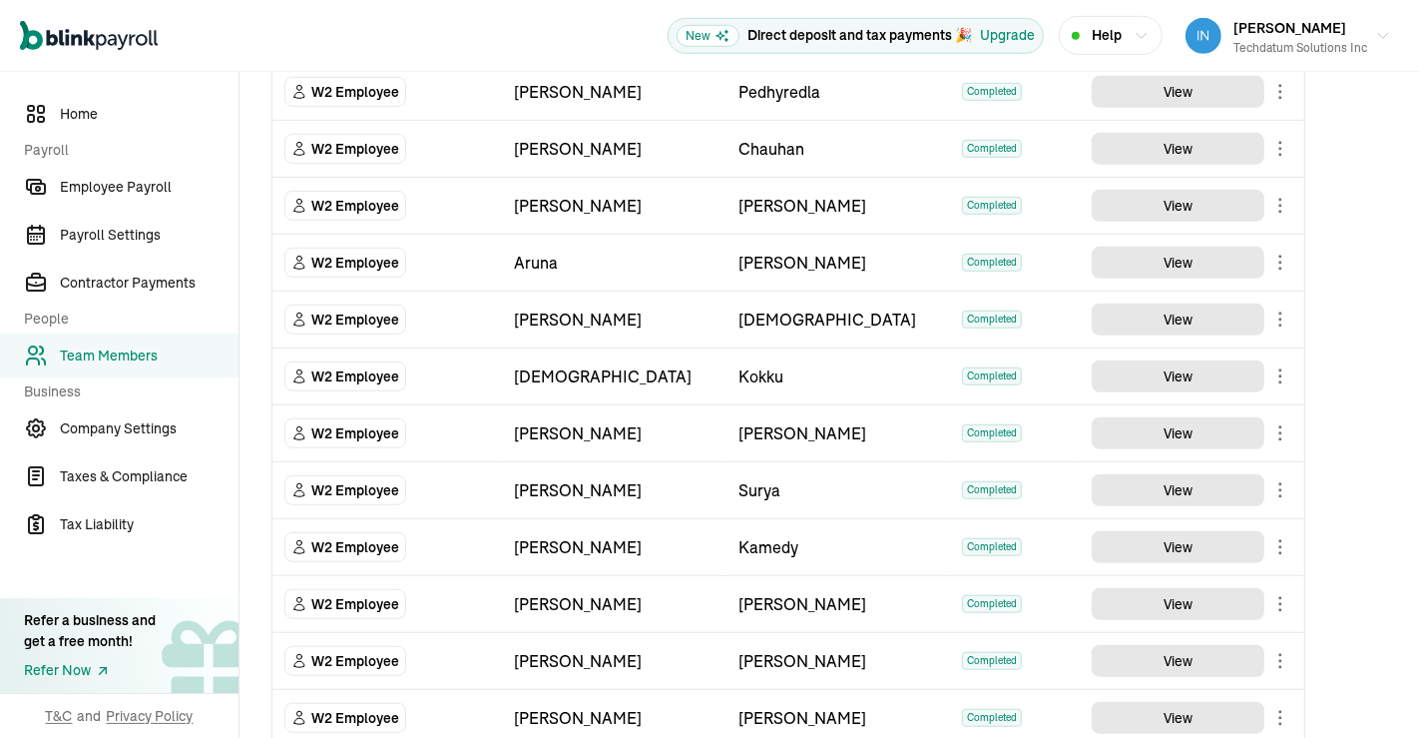
scroll to position [2140, 0]
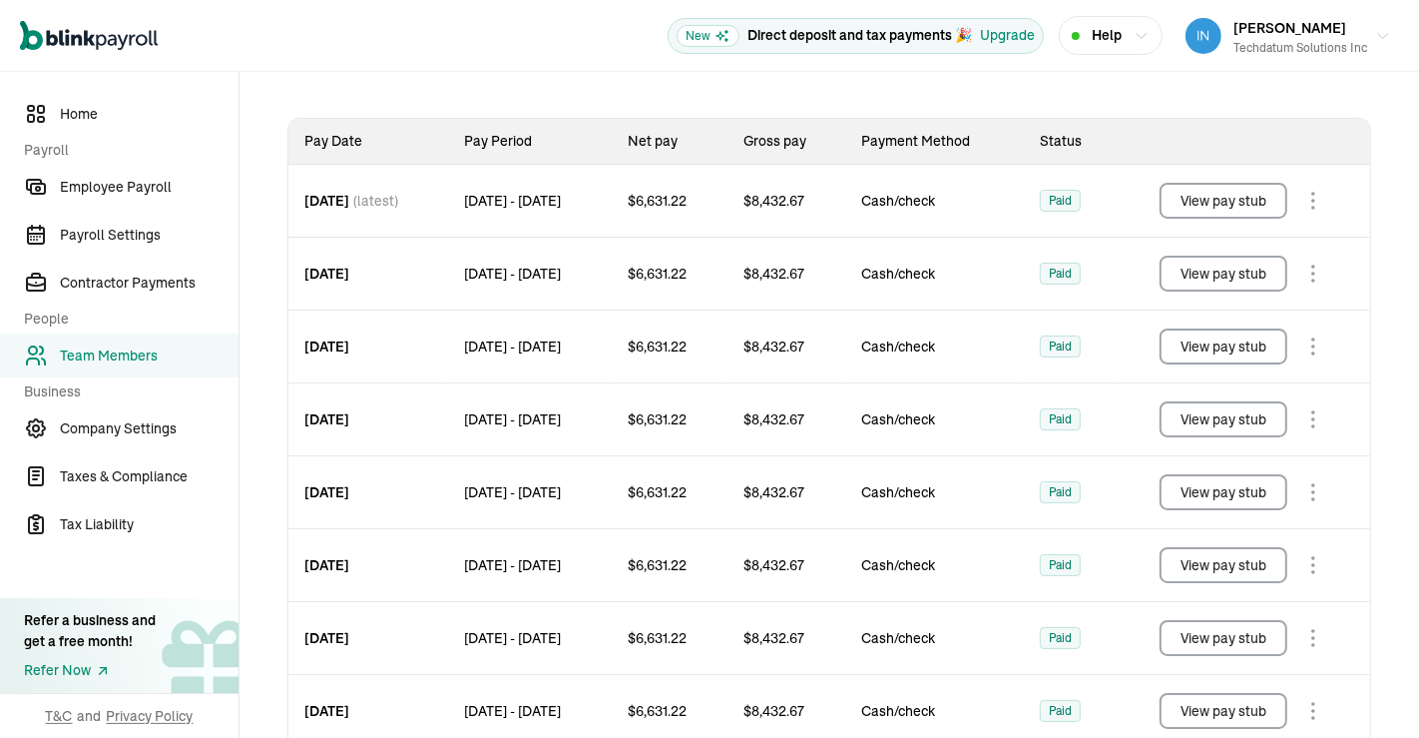
scroll to position [331, 0]
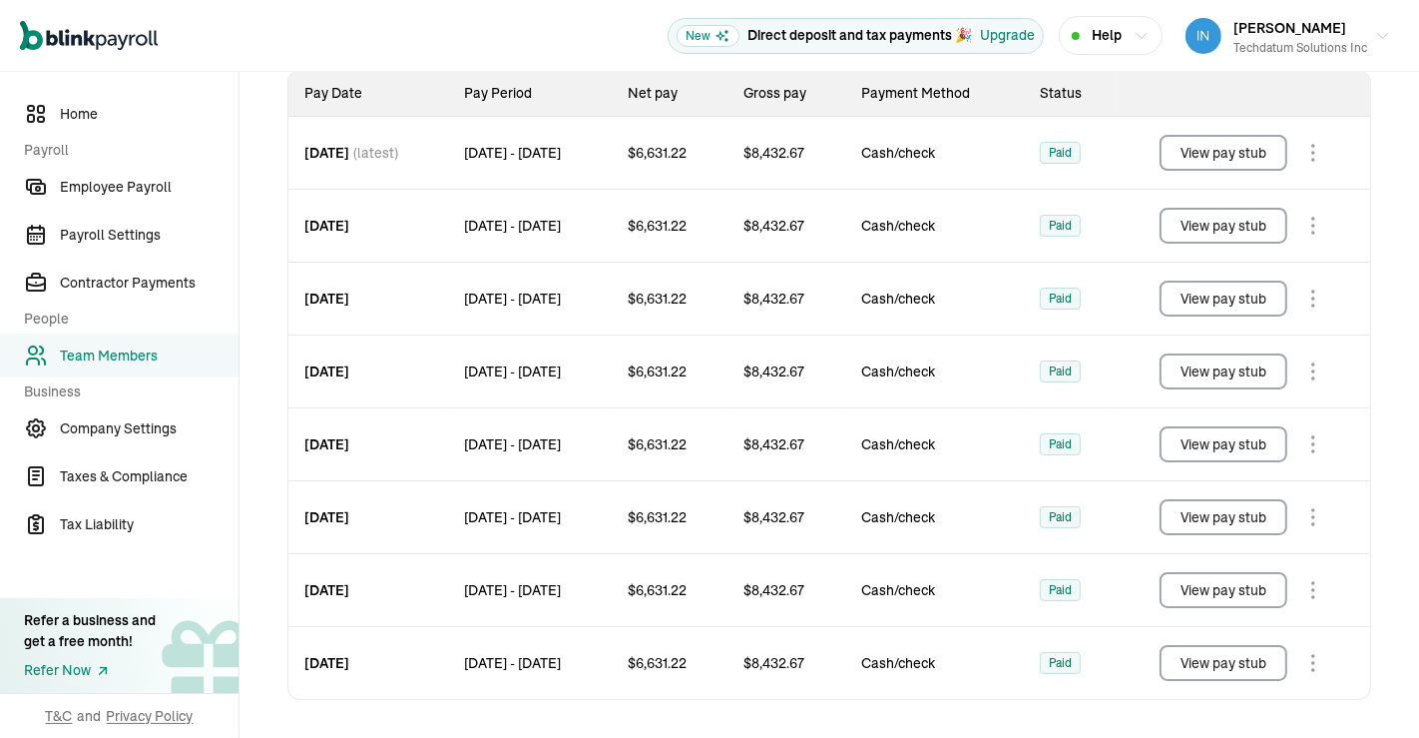
click at [1220, 156] on button "View pay stub" at bounding box center [1224, 153] width 128 height 36
click at [1232, 230] on button "View pay stub" at bounding box center [1224, 226] width 128 height 36
click at [1201, 304] on button "View pay stub" at bounding box center [1224, 298] width 128 height 36
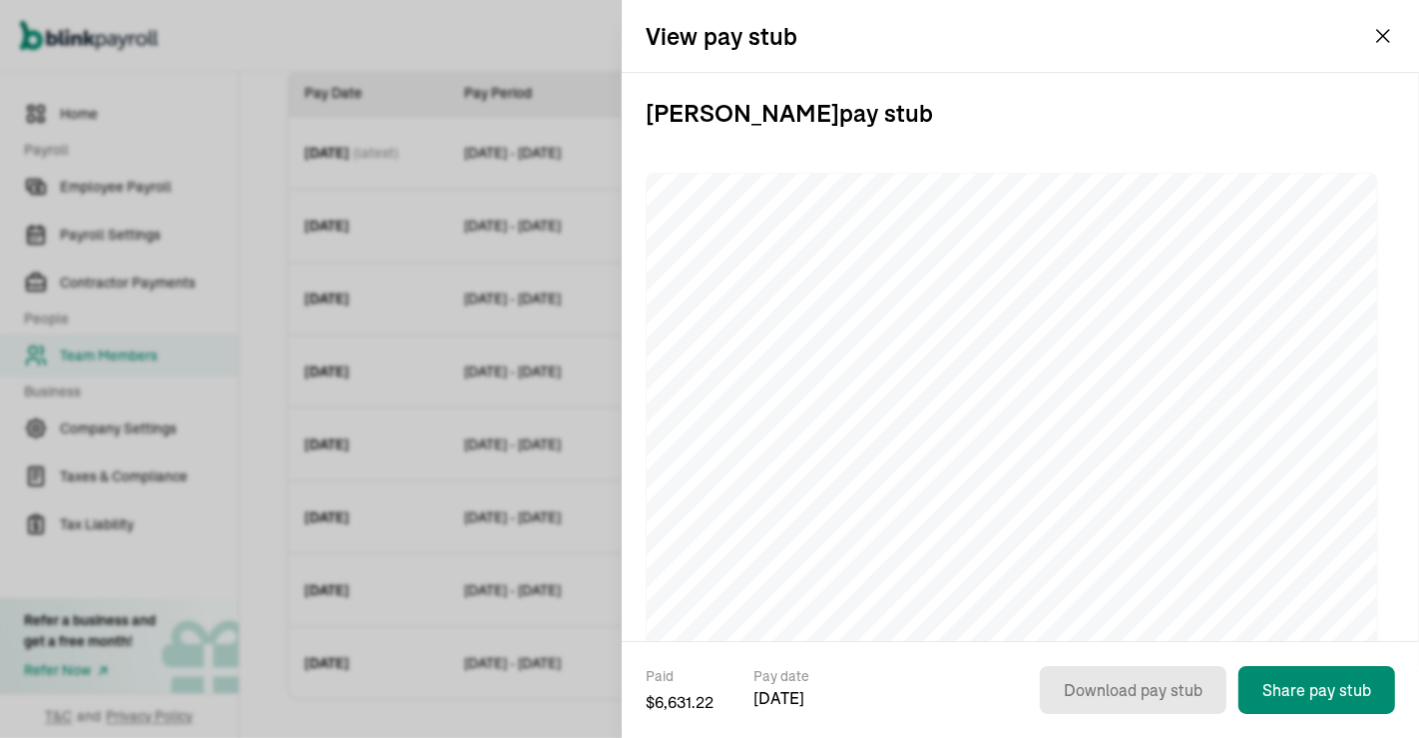
scroll to position [235, 0]
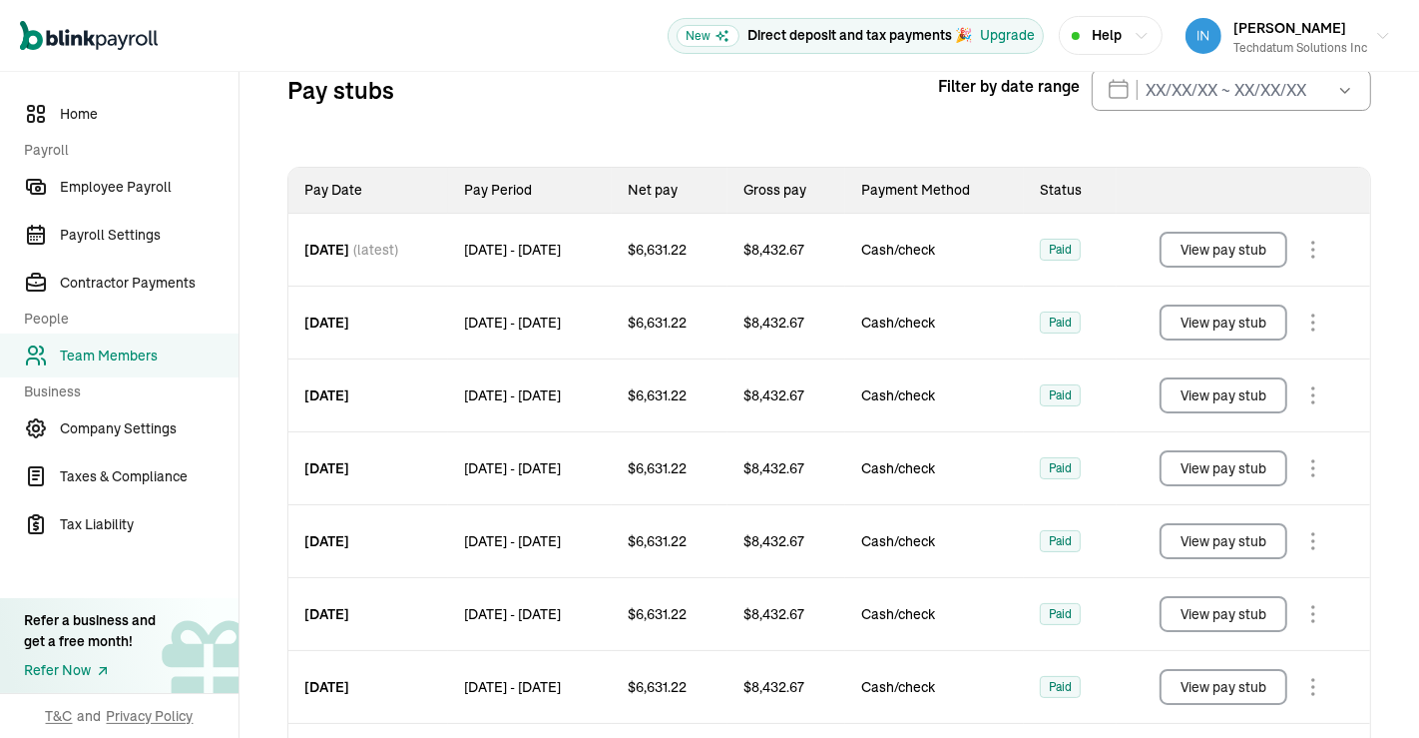
click at [723, 148] on div "Pay stubs Filter by date range Sep 2025 Mon Tue Wed Thu Fri Sat Sun 25 26 27 28…" at bounding box center [829, 433] width 1084 height 728
click at [72, 94] on link "Home" at bounding box center [119, 114] width 239 height 44
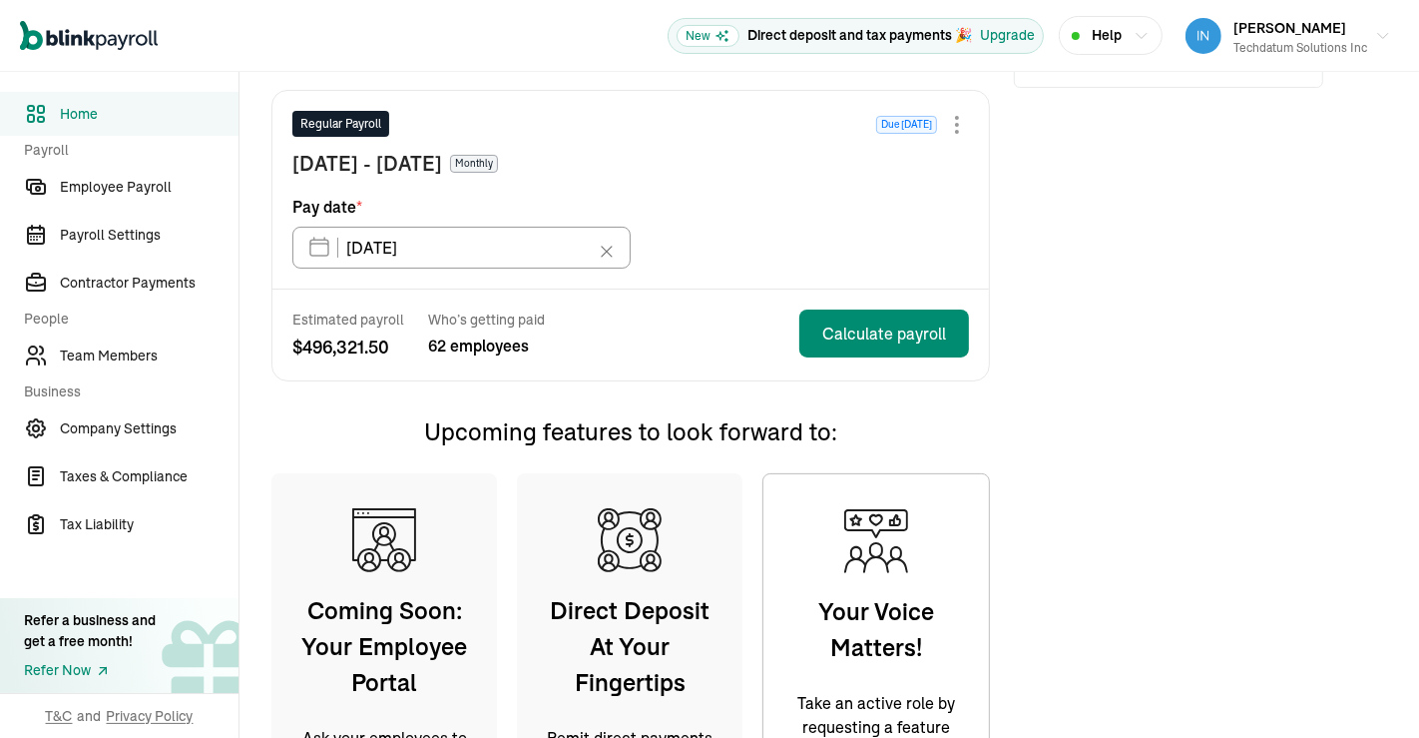
click at [1090, 122] on div "Need help? Speak to one of our onboarding specialists Chat Book a call Call now…" at bounding box center [1168, 390] width 309 height 1043
click at [105, 124] on span "Home" at bounding box center [149, 114] width 179 height 21
click at [386, 80] on div "Upcoming payroll" at bounding box center [630, 67] width 719 height 46
click at [185, 613] on icon "Sidebar" at bounding box center [198, 652] width 91 height 91
click at [97, 119] on span "Home" at bounding box center [149, 114] width 179 height 21
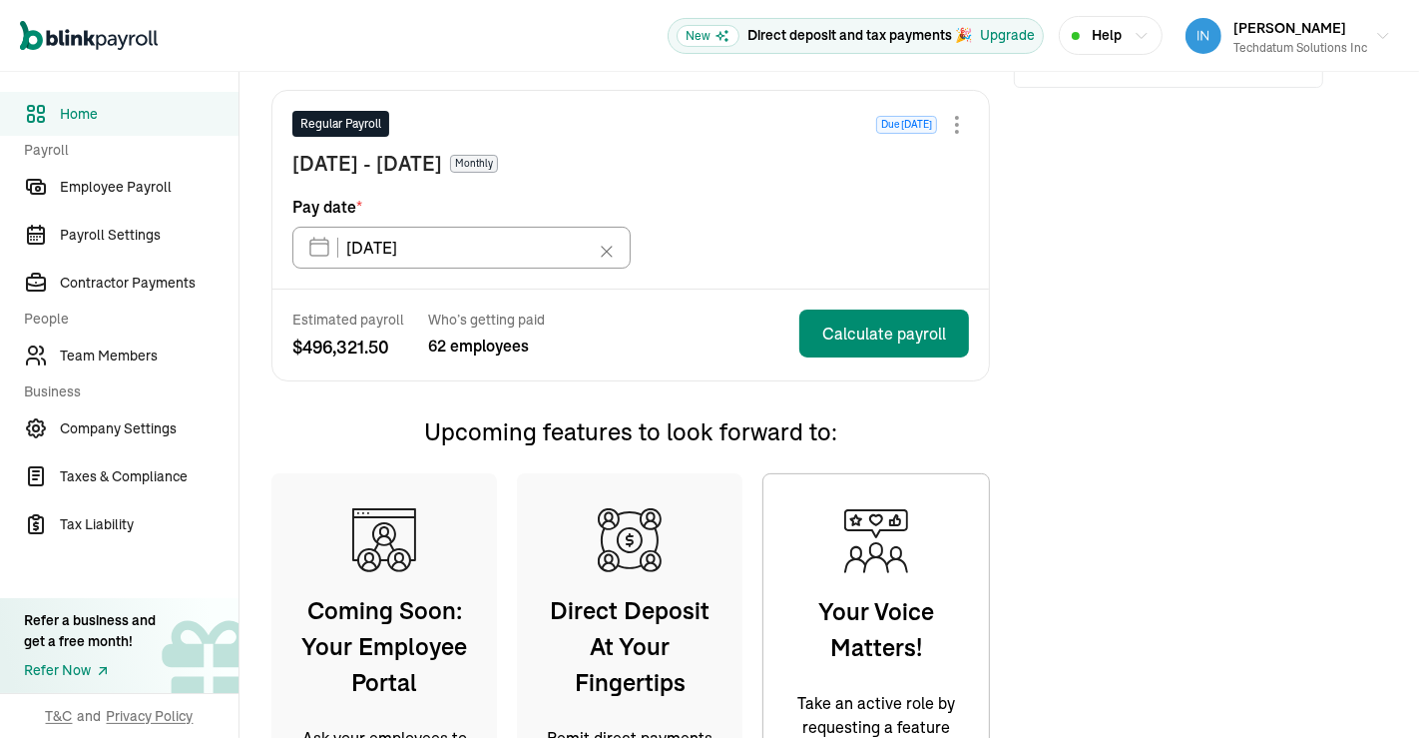
click at [94, 118] on span "Home" at bounding box center [149, 114] width 179 height 21
